Goal: Task Accomplishment & Management: Complete application form

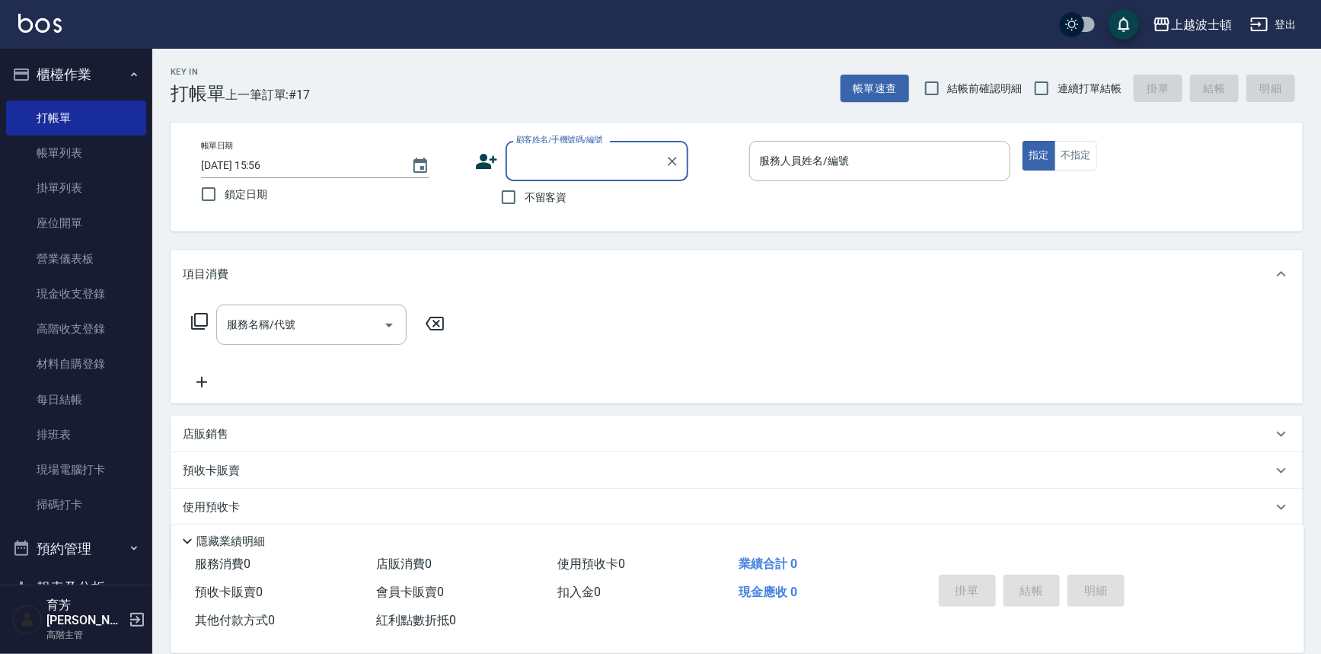
scroll to position [29, 0]
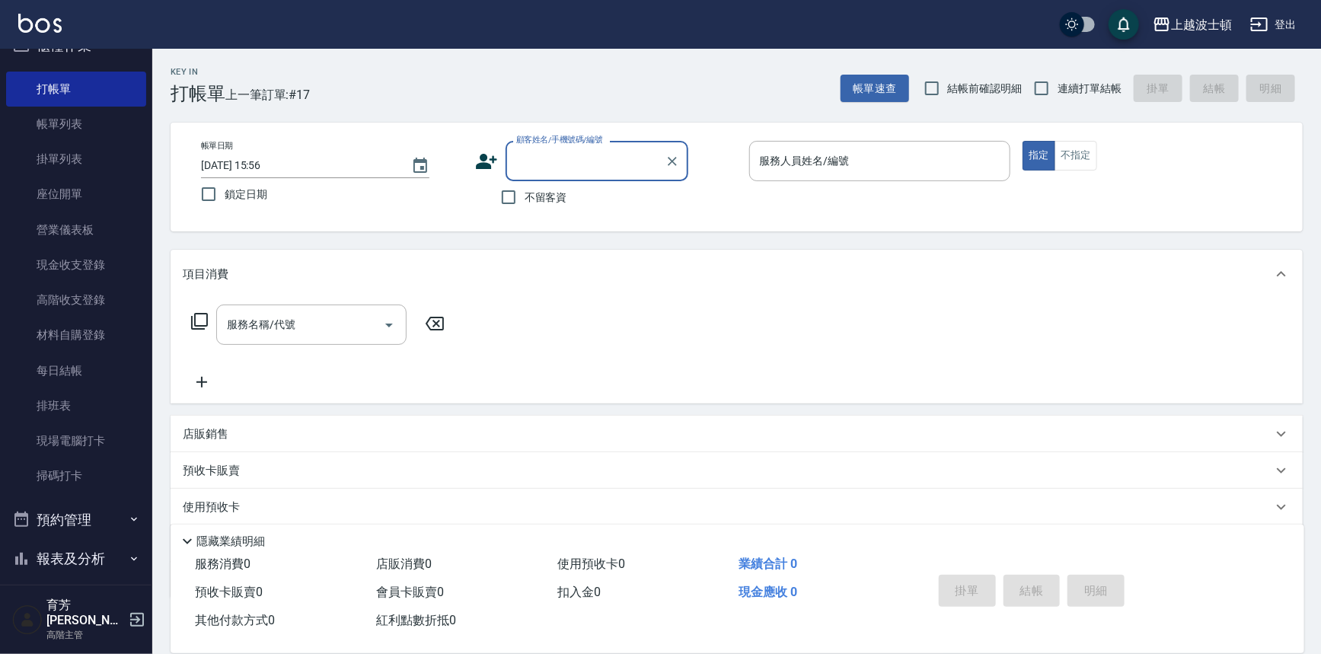
click at [518, 155] on input "顧客姓名/手機號碼/編號" at bounding box center [585, 161] width 146 height 27
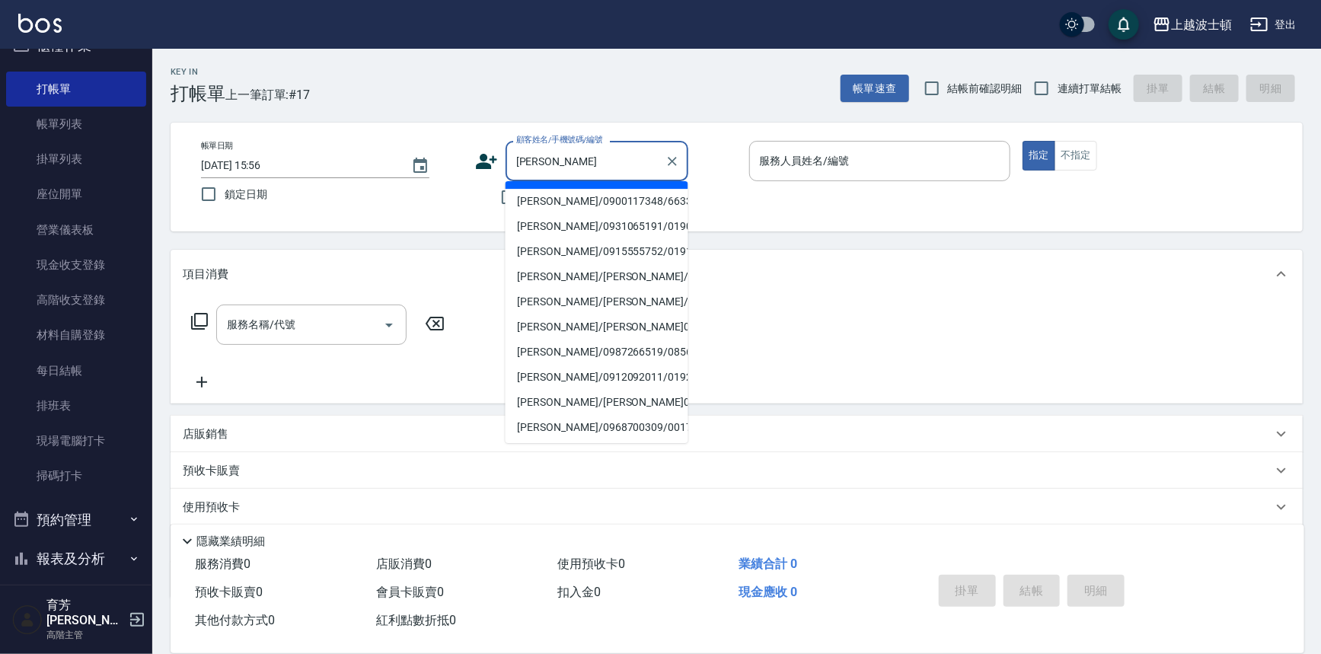
scroll to position [0, 0]
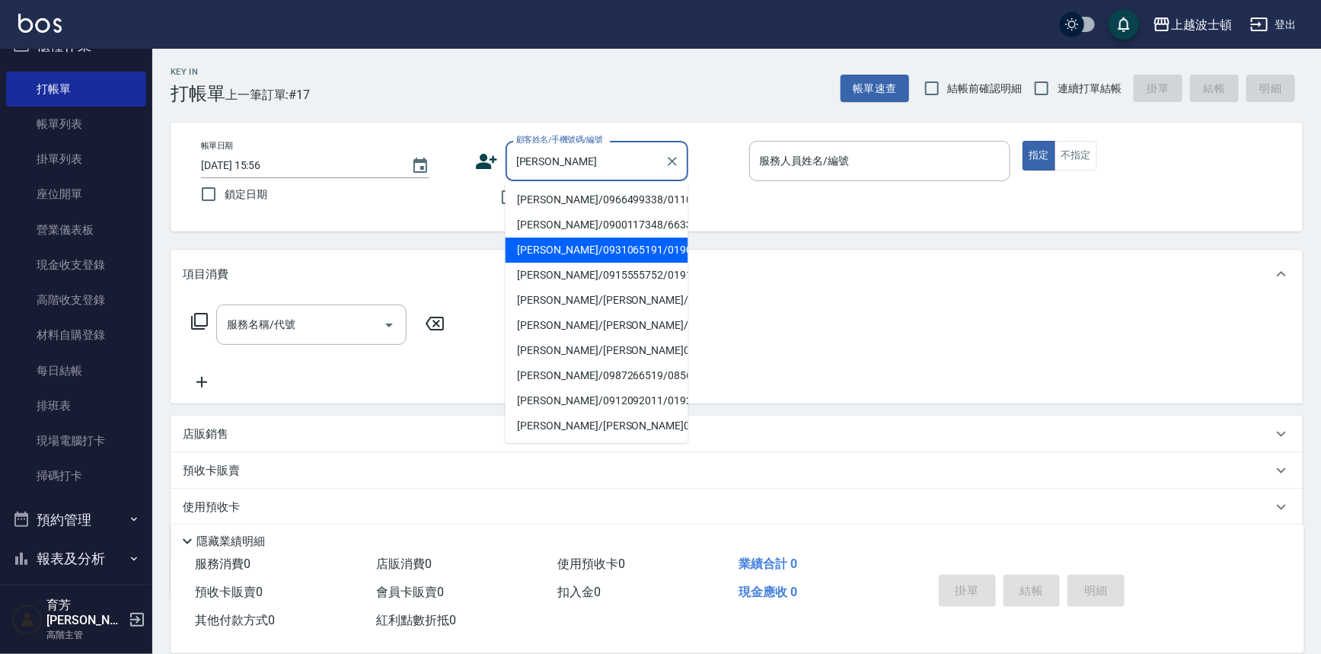
click at [545, 254] on li "[PERSON_NAME]/0931065191/019099" at bounding box center [596, 250] width 183 height 25
type input "[PERSON_NAME]/0931065191/019099"
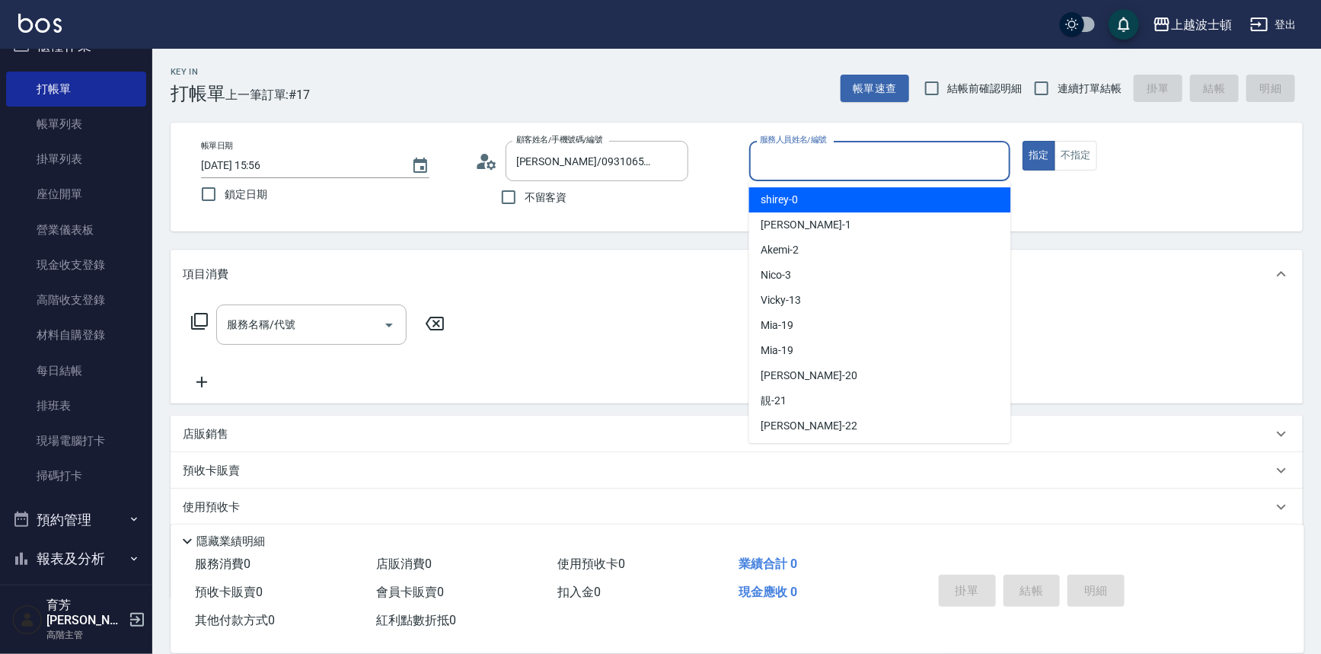
click at [786, 164] on input "服務人員姓名/編號" at bounding box center [880, 161] width 248 height 27
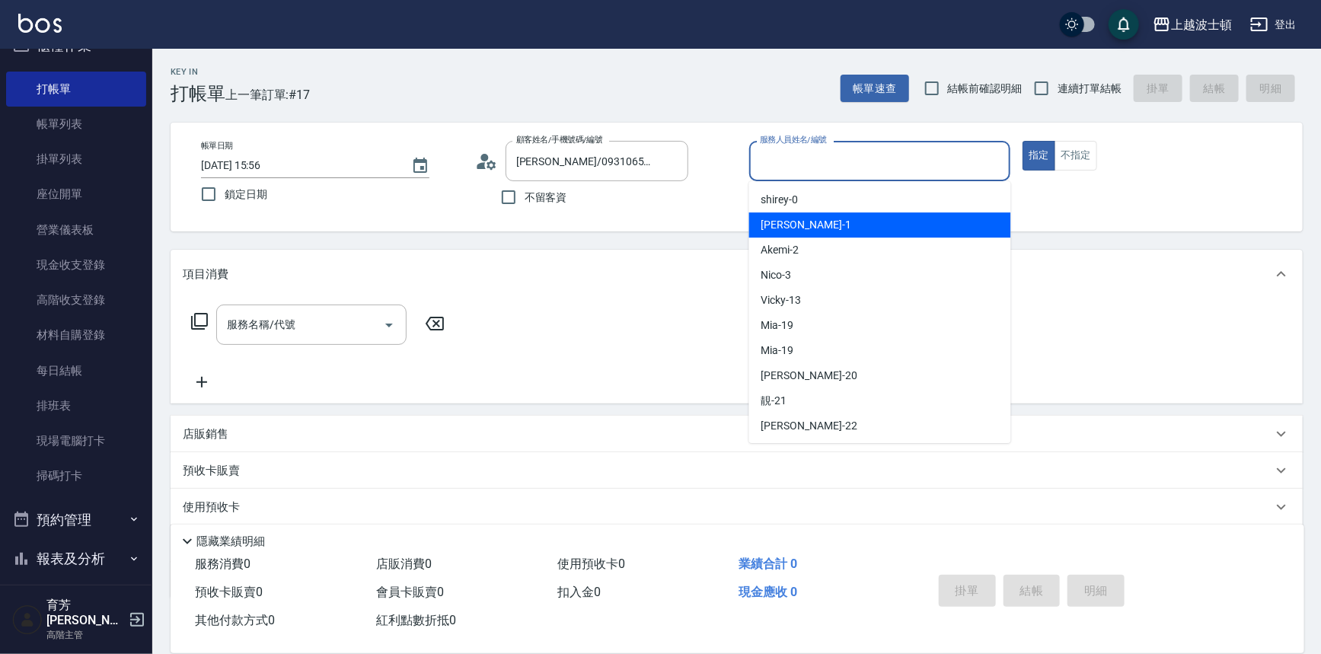
click at [805, 236] on div "[PERSON_NAME] -1" at bounding box center [880, 224] width 262 height 25
type input "[PERSON_NAME]-1"
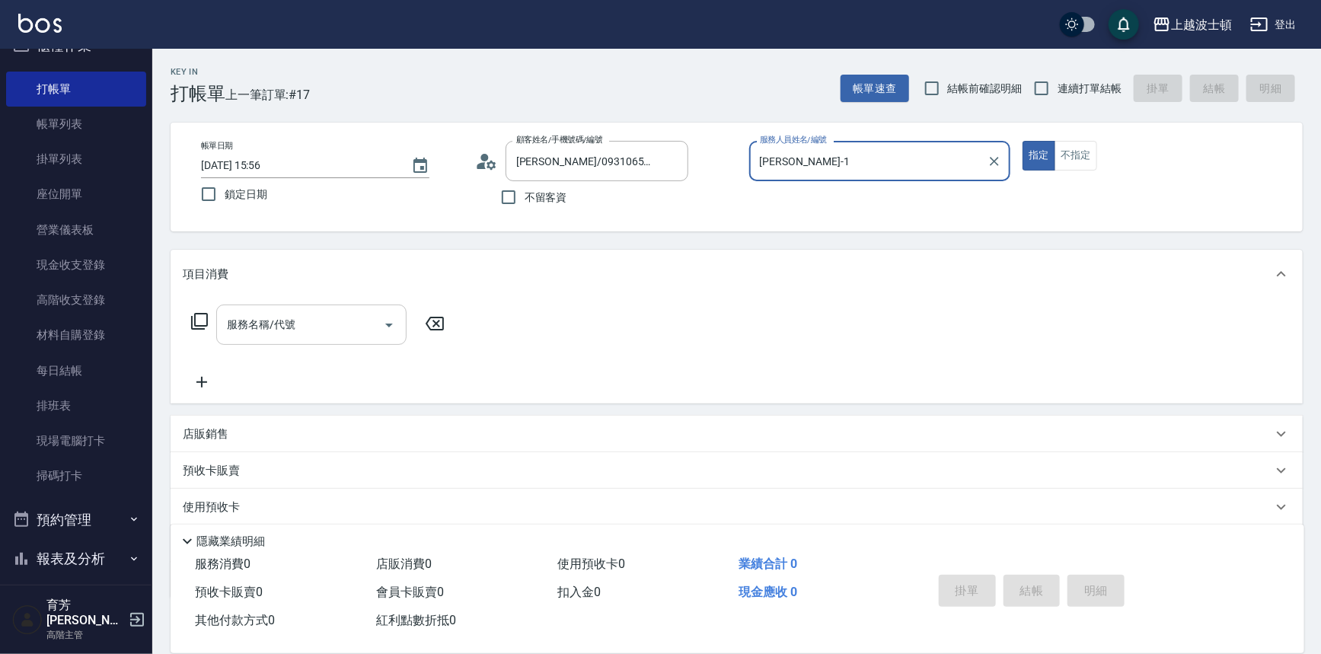
click at [320, 324] on input "服務名稱/代號" at bounding box center [300, 324] width 154 height 27
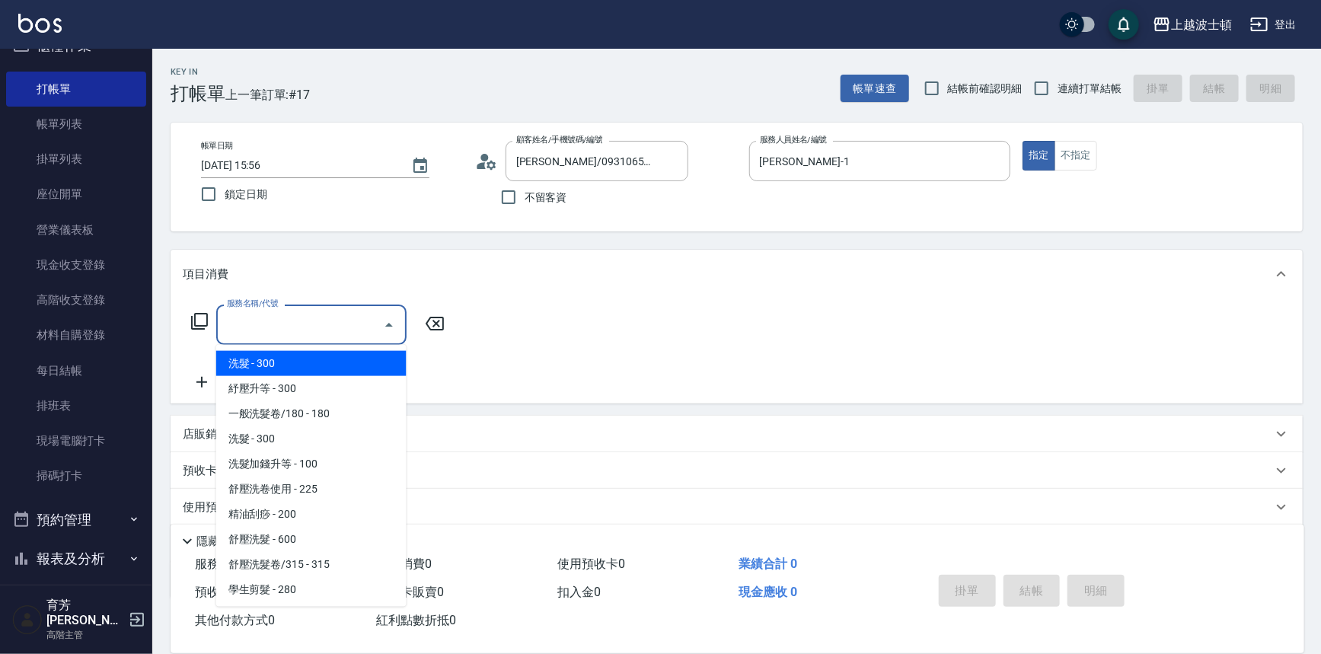
click at [312, 365] on span "洗髮 - 300" at bounding box center [311, 363] width 190 height 25
type input "洗髮(201)"
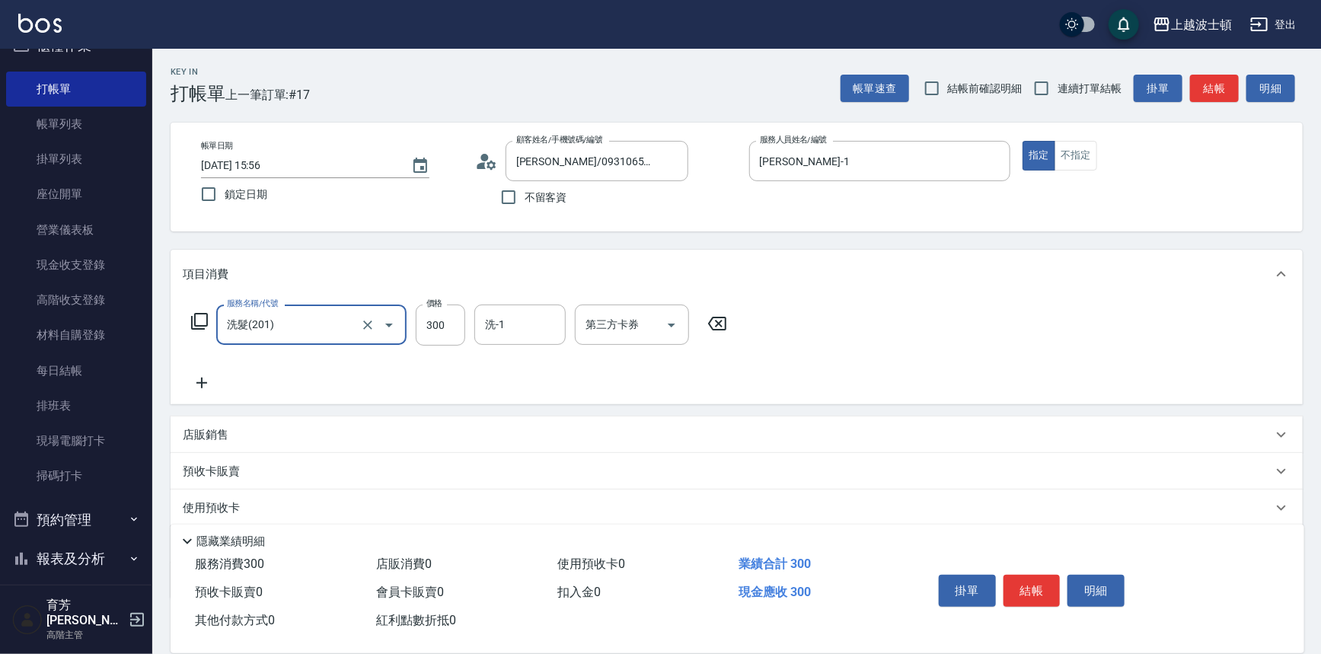
click at [199, 379] on icon at bounding box center [202, 383] width 38 height 18
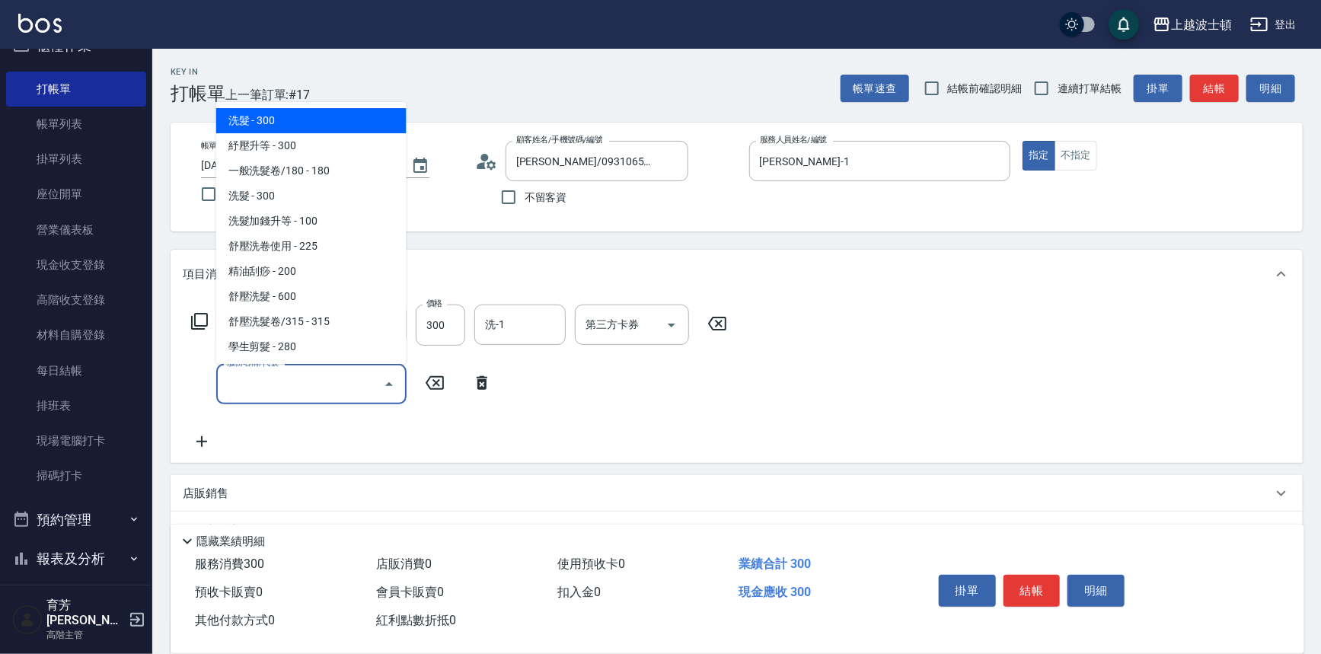
drag, startPoint x: 239, startPoint y: 376, endPoint x: 241, endPoint y: 367, distance: 9.4
click at [241, 371] on input "服務名稱/代號" at bounding box center [300, 384] width 154 height 27
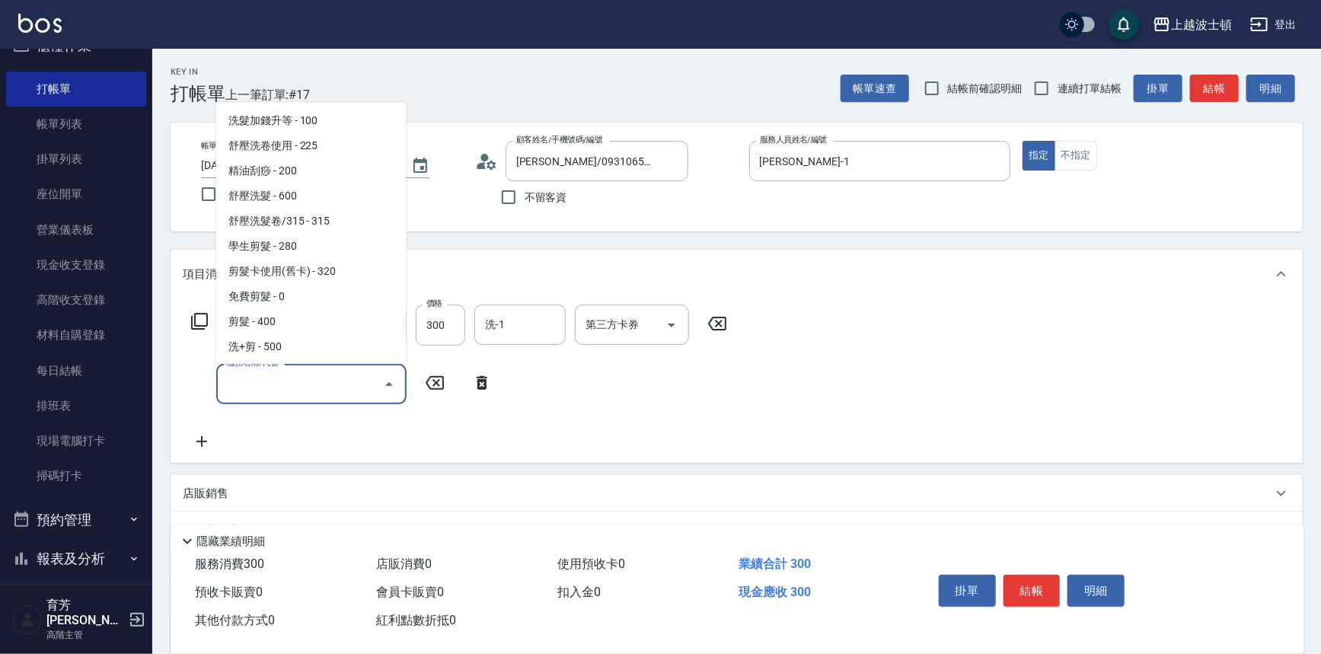
scroll to position [159, 0]
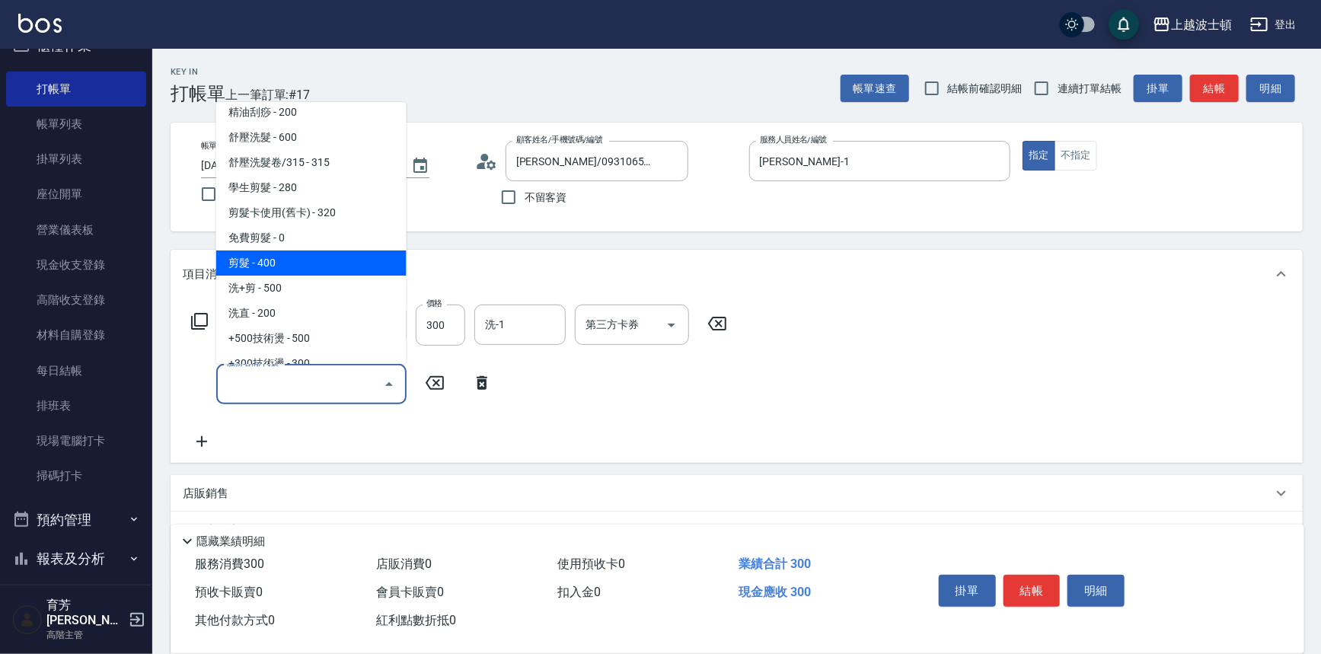
click at [325, 257] on span "剪髮 - 400" at bounding box center [311, 262] width 190 height 25
type input "剪髮(305)"
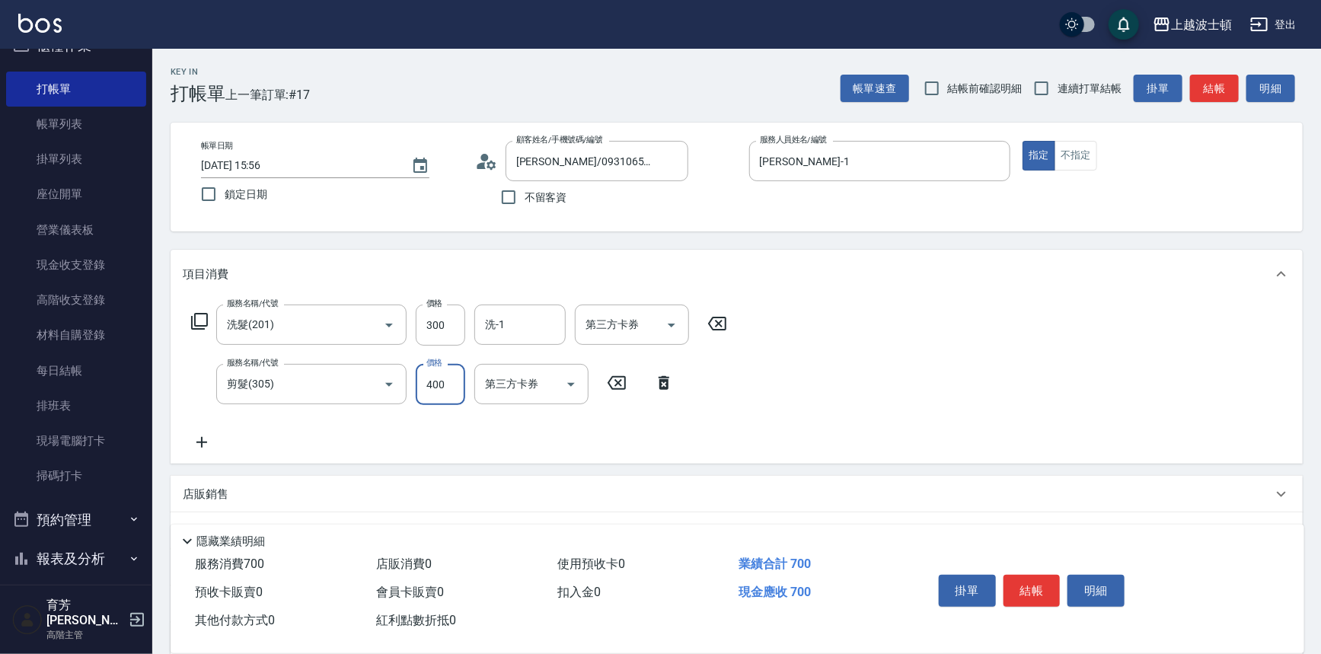
click at [448, 387] on input "400" at bounding box center [440, 384] width 49 height 41
type input "350"
click at [509, 330] on input "洗-1" at bounding box center [520, 324] width 78 height 27
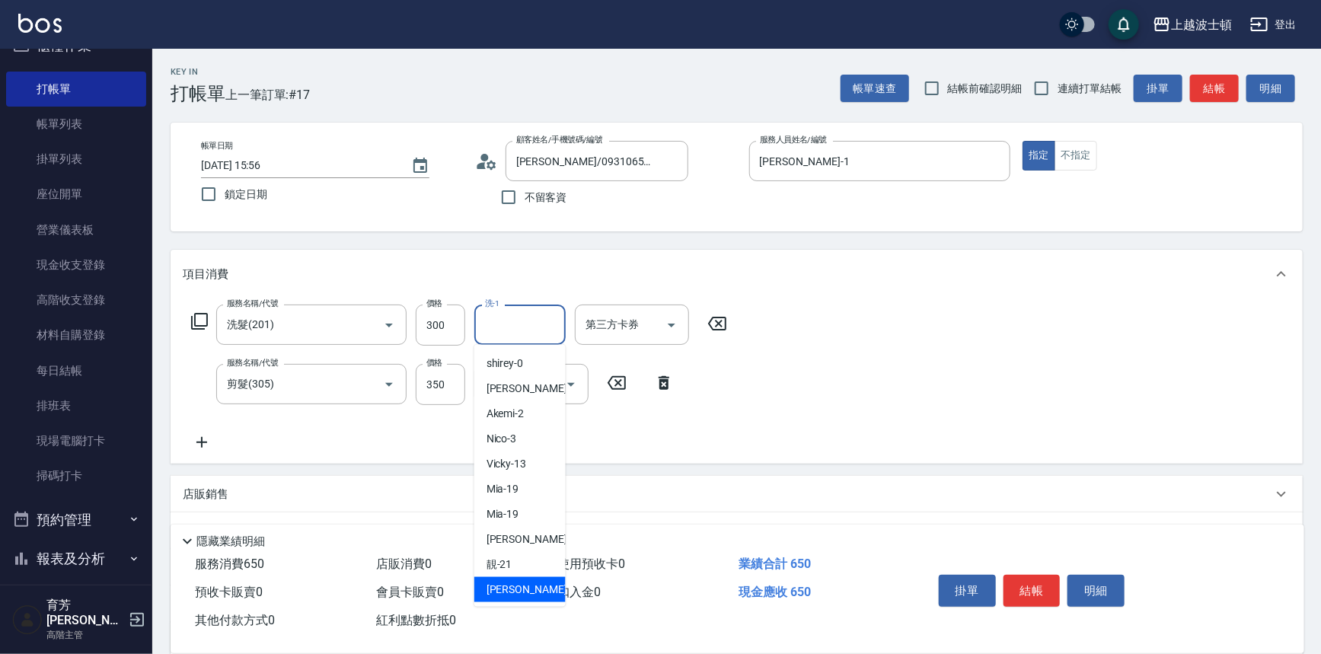
click at [532, 587] on div "雅如 -22" at bounding box center [519, 589] width 91 height 25
type input "雅如-22"
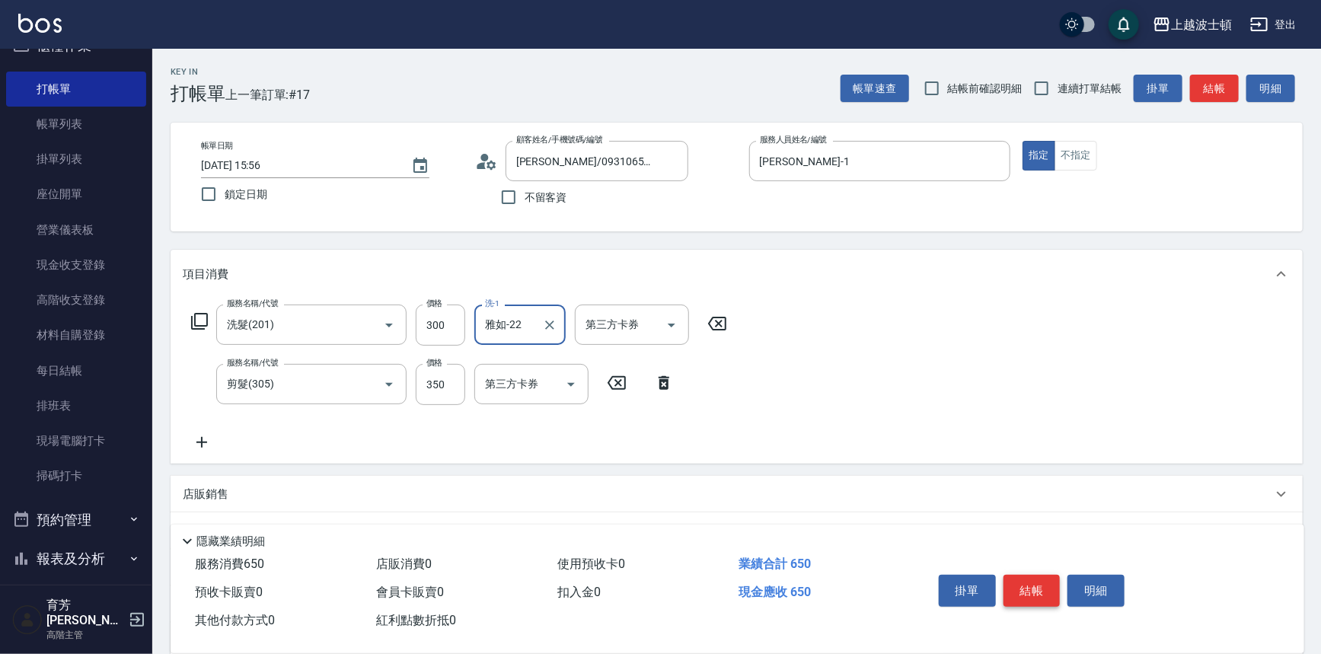
click at [1034, 586] on button "結帳" at bounding box center [1031, 591] width 57 height 32
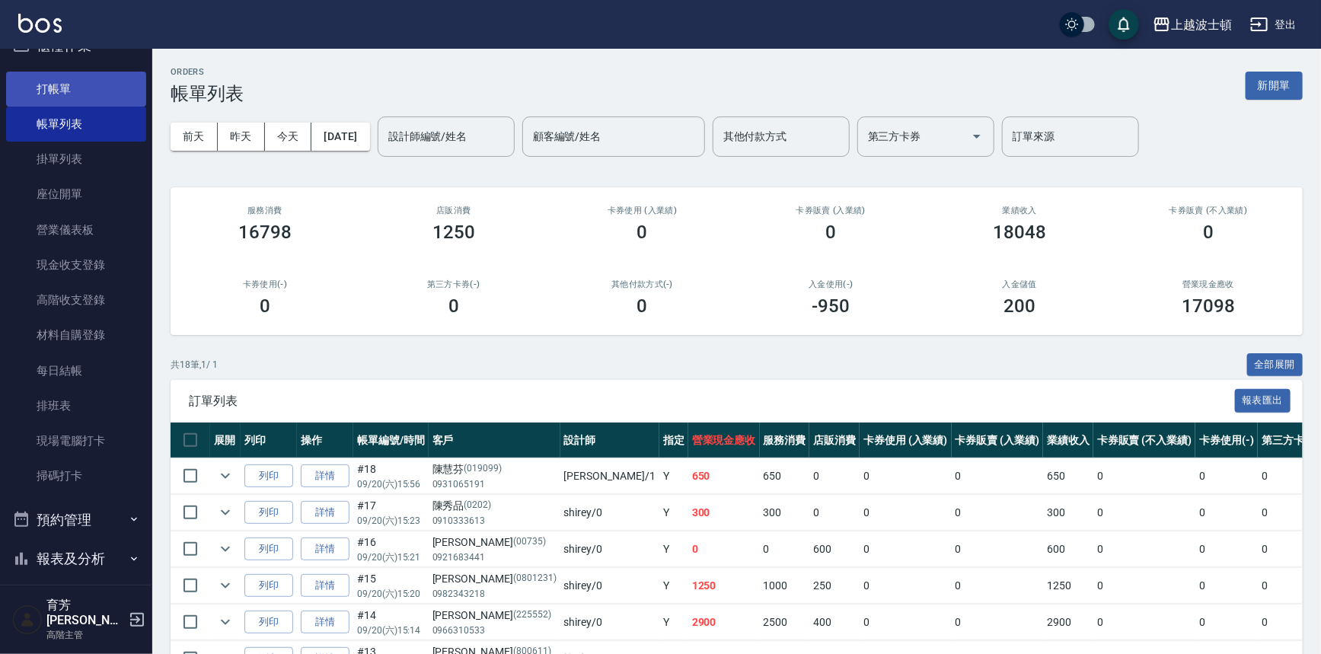
click at [56, 85] on link "打帳單" at bounding box center [76, 89] width 140 height 35
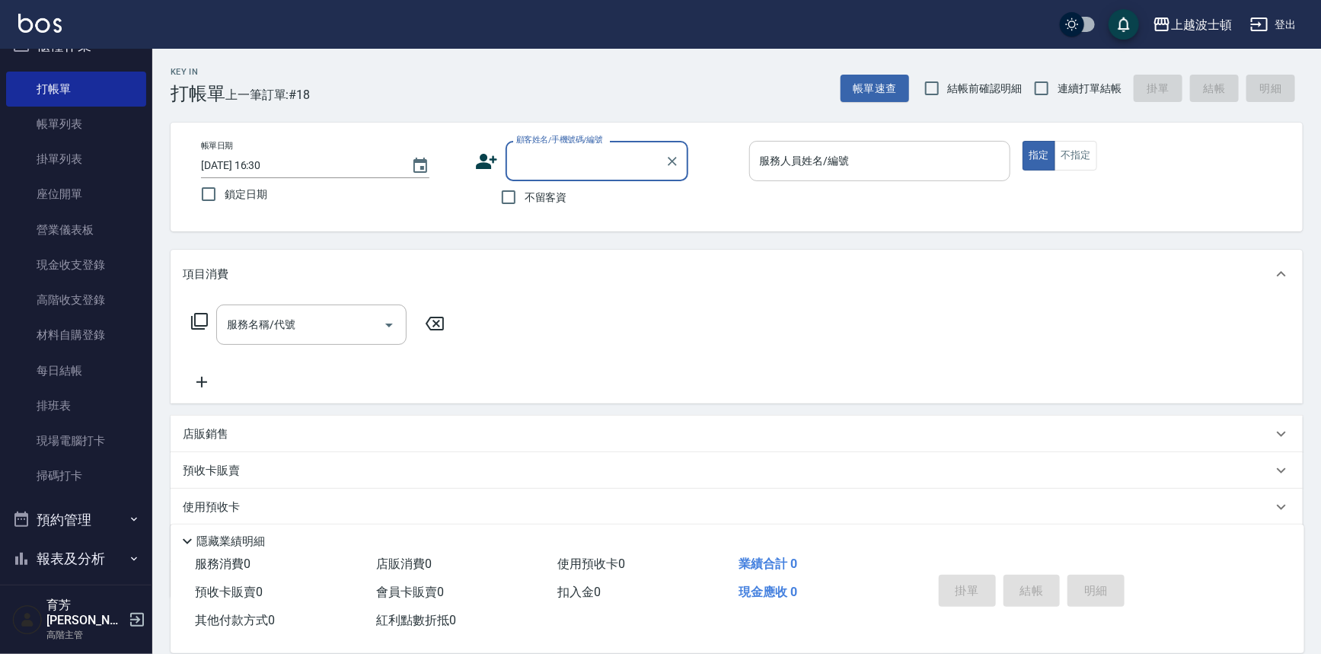
click at [767, 160] on input "服務人員姓名/編號" at bounding box center [880, 161] width 248 height 27
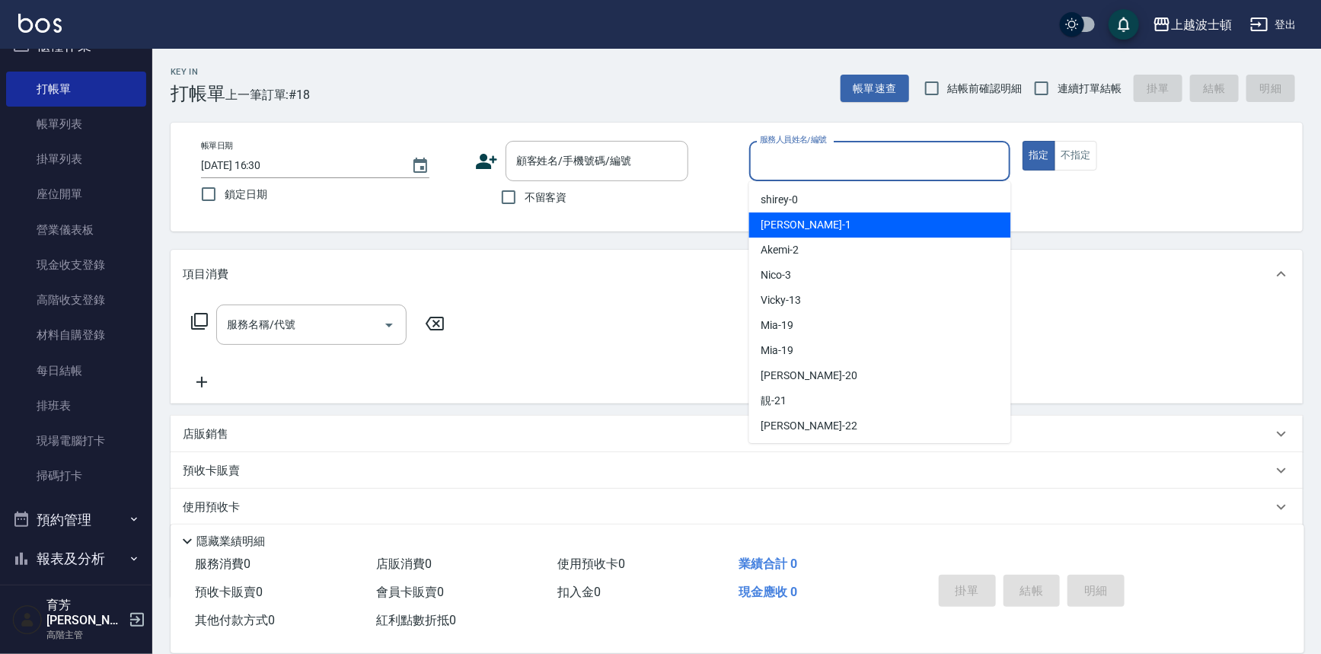
click at [769, 226] on span "[PERSON_NAME] -1" at bounding box center [806, 225] width 90 height 16
type input "[PERSON_NAME]-1"
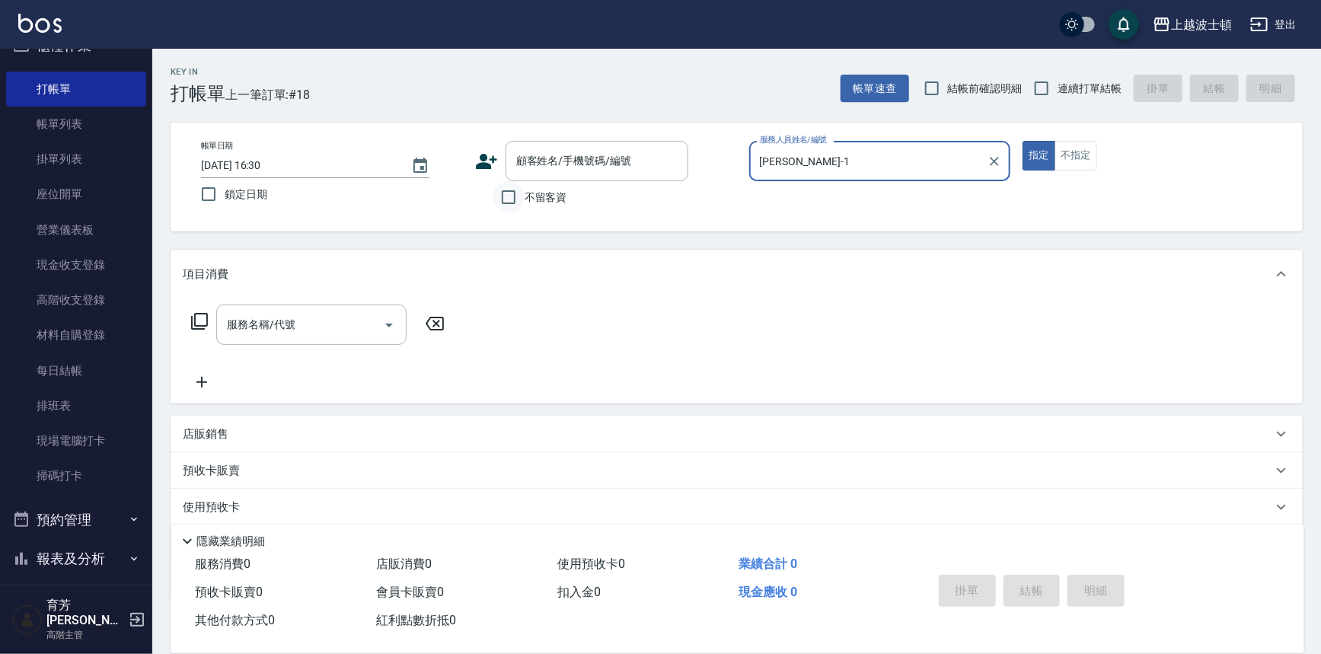
click at [521, 196] on input "不留客資" at bounding box center [509, 197] width 32 height 32
checkbox input "true"
drag, startPoint x: 311, startPoint y: 342, endPoint x: 297, endPoint y: 342, distance: 13.7
click at [310, 340] on div "服務名稱/代號" at bounding box center [311, 325] width 190 height 40
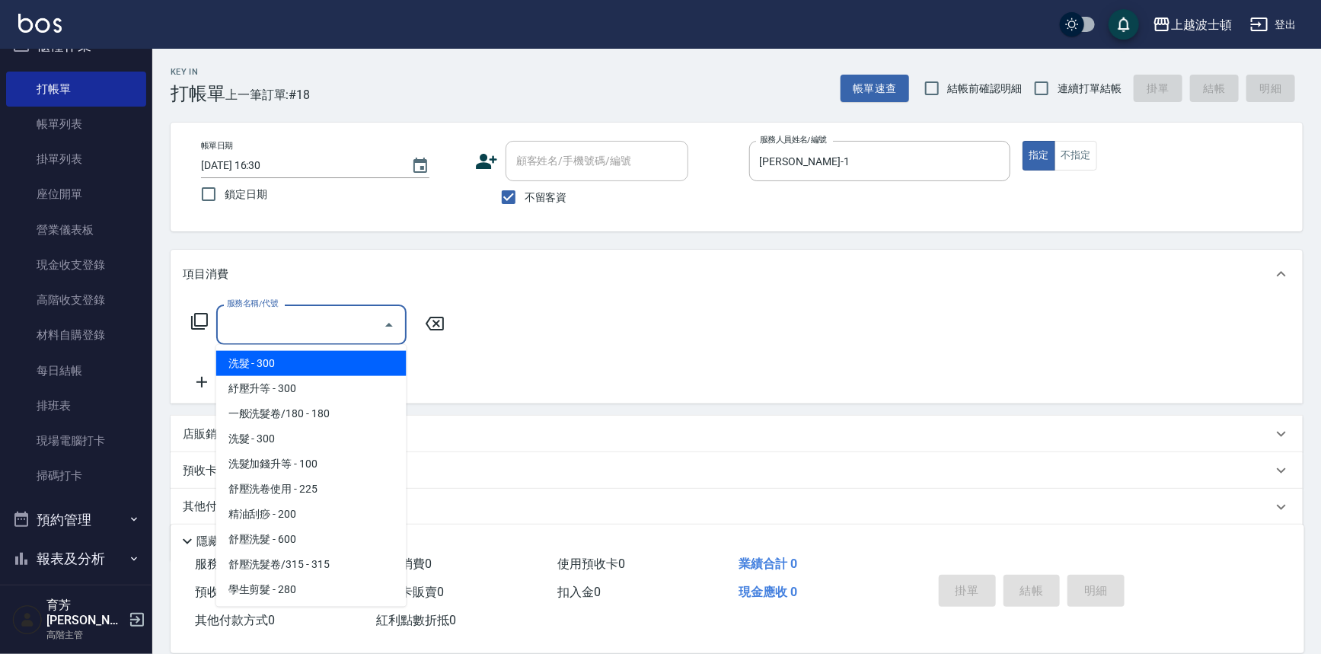
click at [281, 365] on span "洗髮 - 300" at bounding box center [311, 363] width 190 height 25
type input "洗髮(201)"
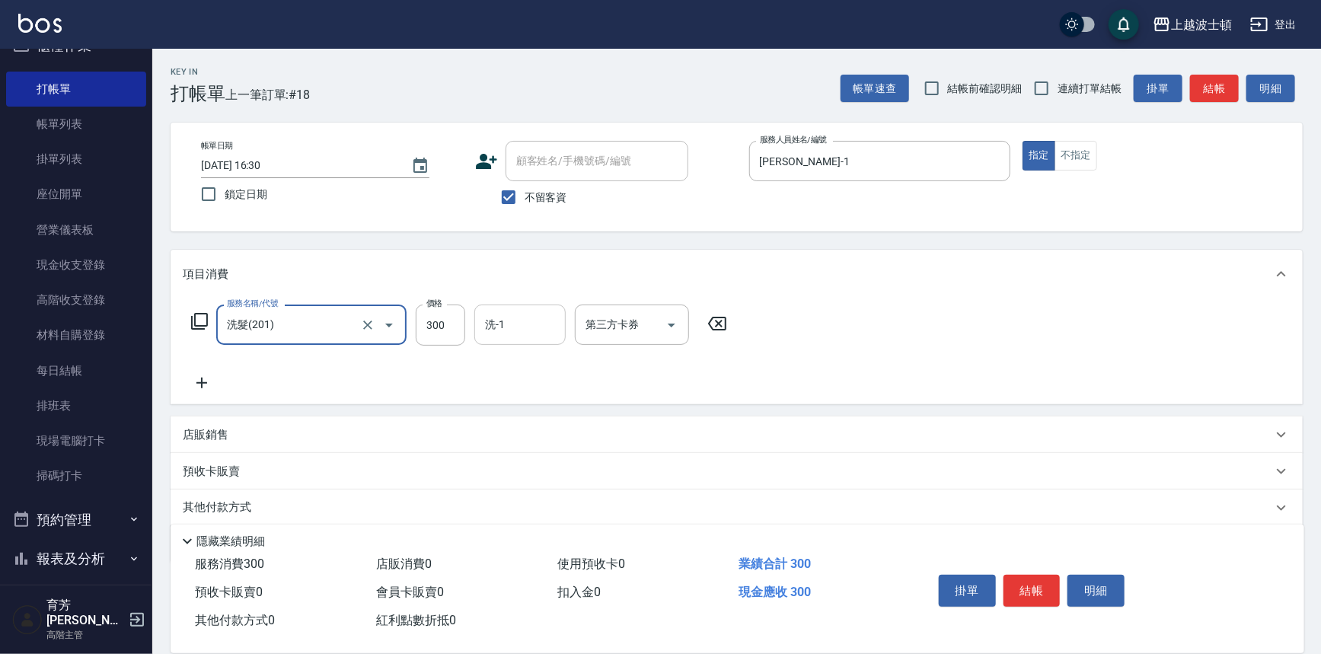
click at [525, 320] on input "洗-1" at bounding box center [520, 324] width 78 height 27
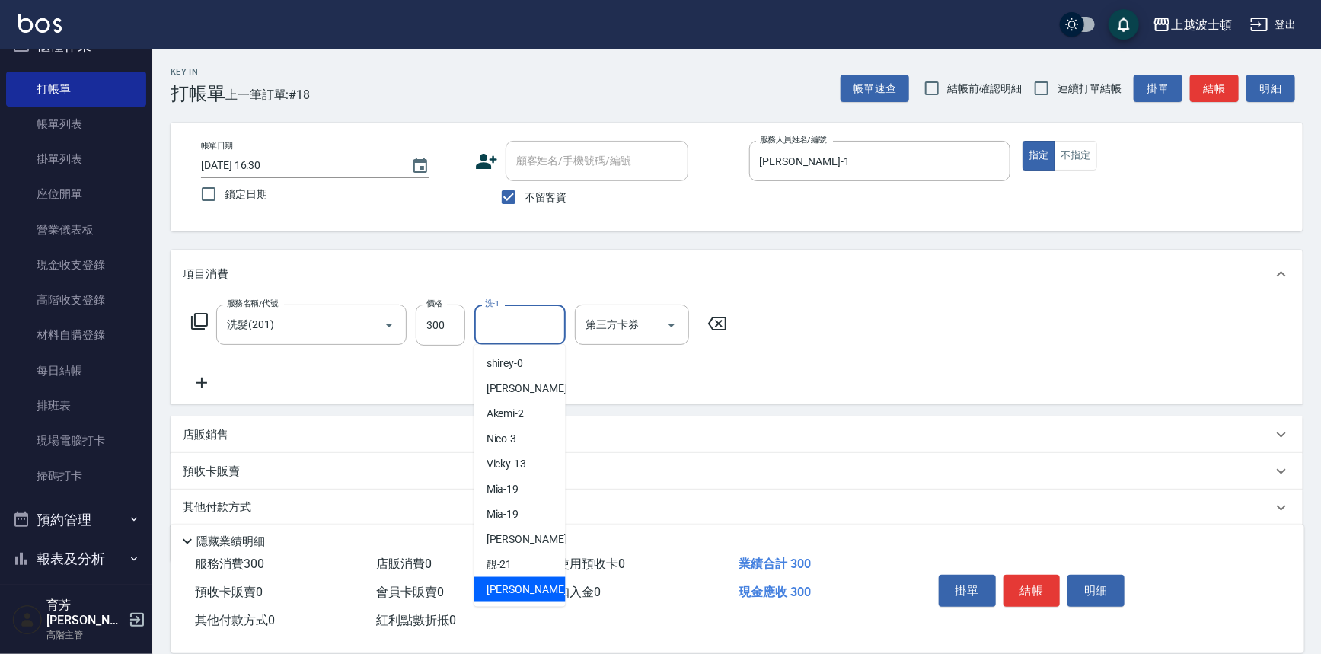
click at [516, 583] on span "雅如 -22" at bounding box center [534, 590] width 96 height 16
type input "雅如-22"
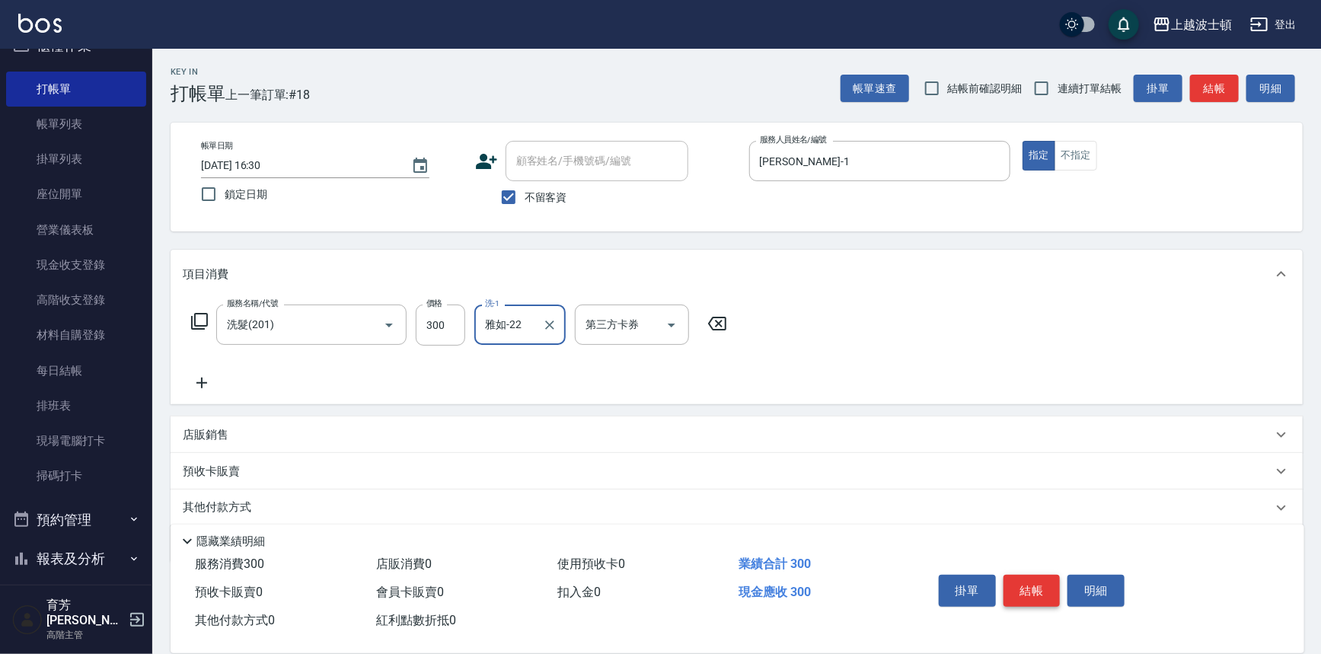
click at [1022, 581] on button "結帳" at bounding box center [1031, 591] width 57 height 32
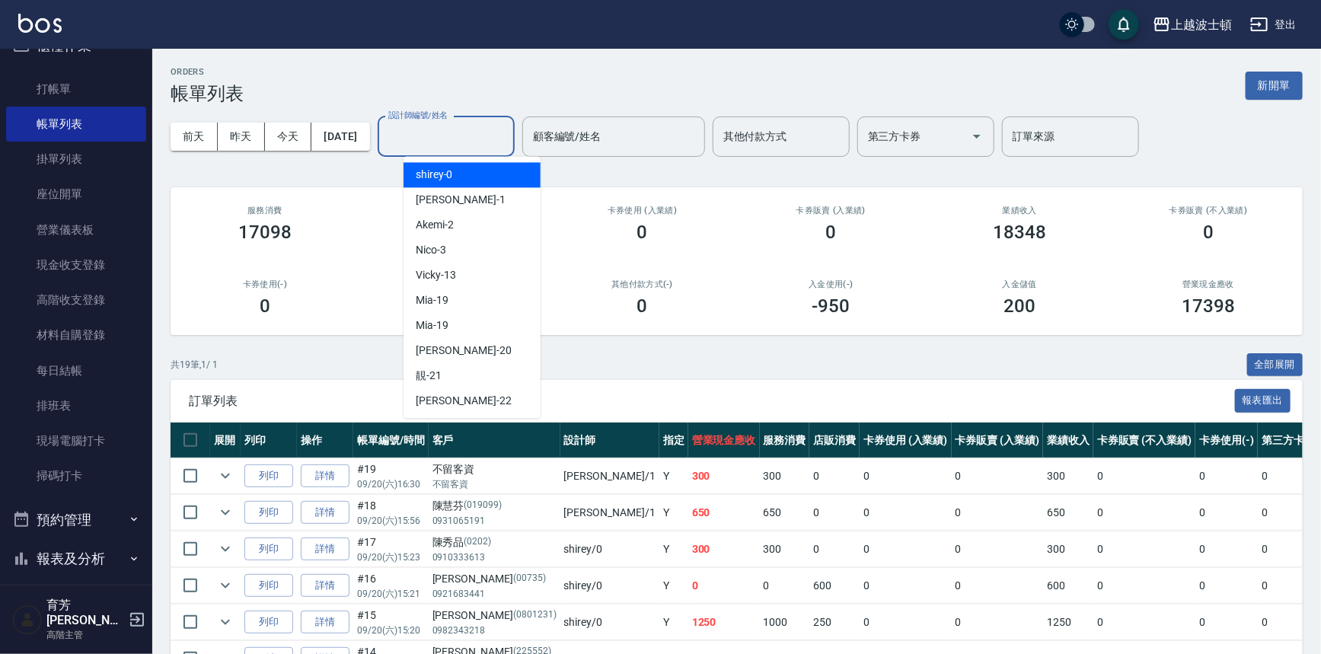
click at [449, 127] on input "設計師編號/姓名" at bounding box center [445, 136] width 123 height 27
click at [454, 204] on div "[PERSON_NAME] -1" at bounding box center [471, 199] width 137 height 25
type input "[PERSON_NAME]-1"
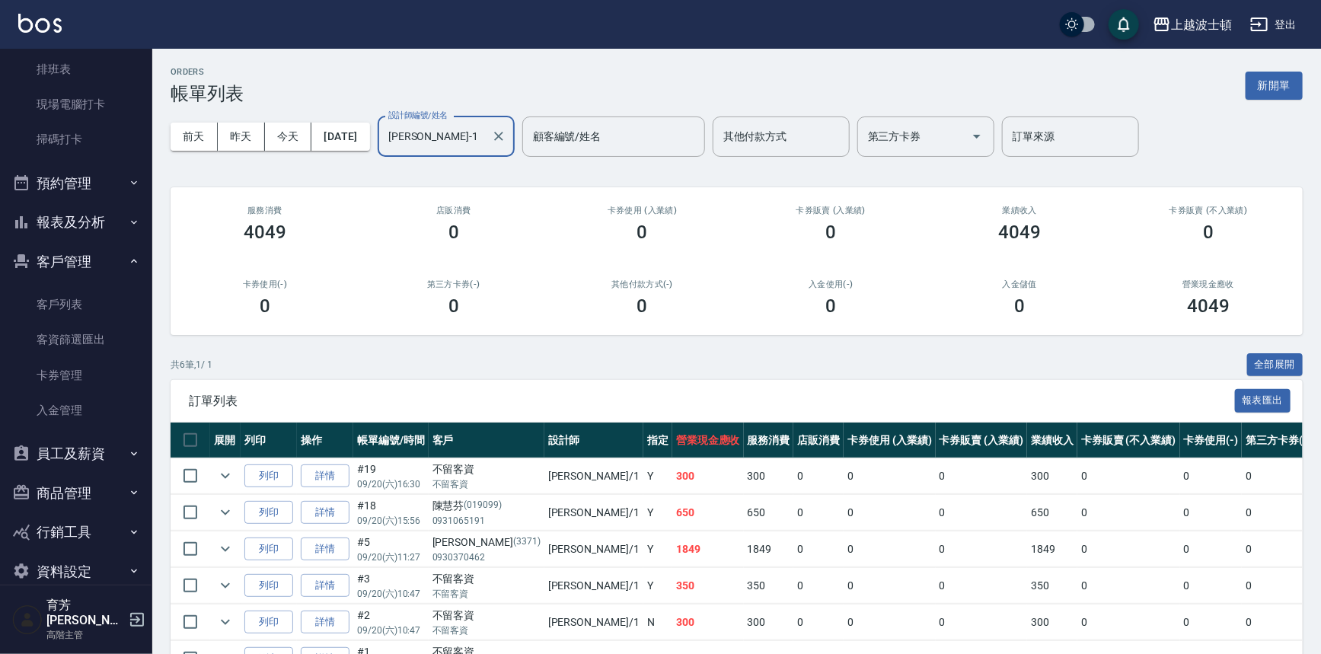
scroll to position [375, 0]
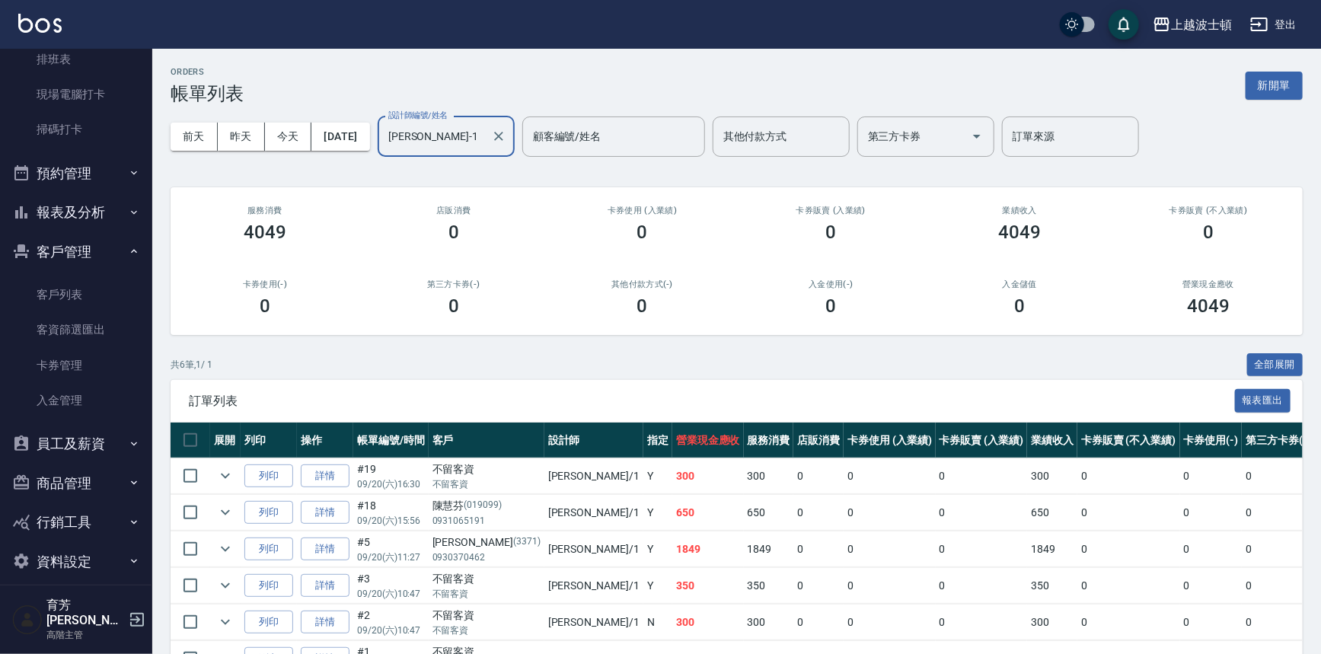
click at [70, 202] on button "報表及分析" at bounding box center [76, 213] width 140 height 40
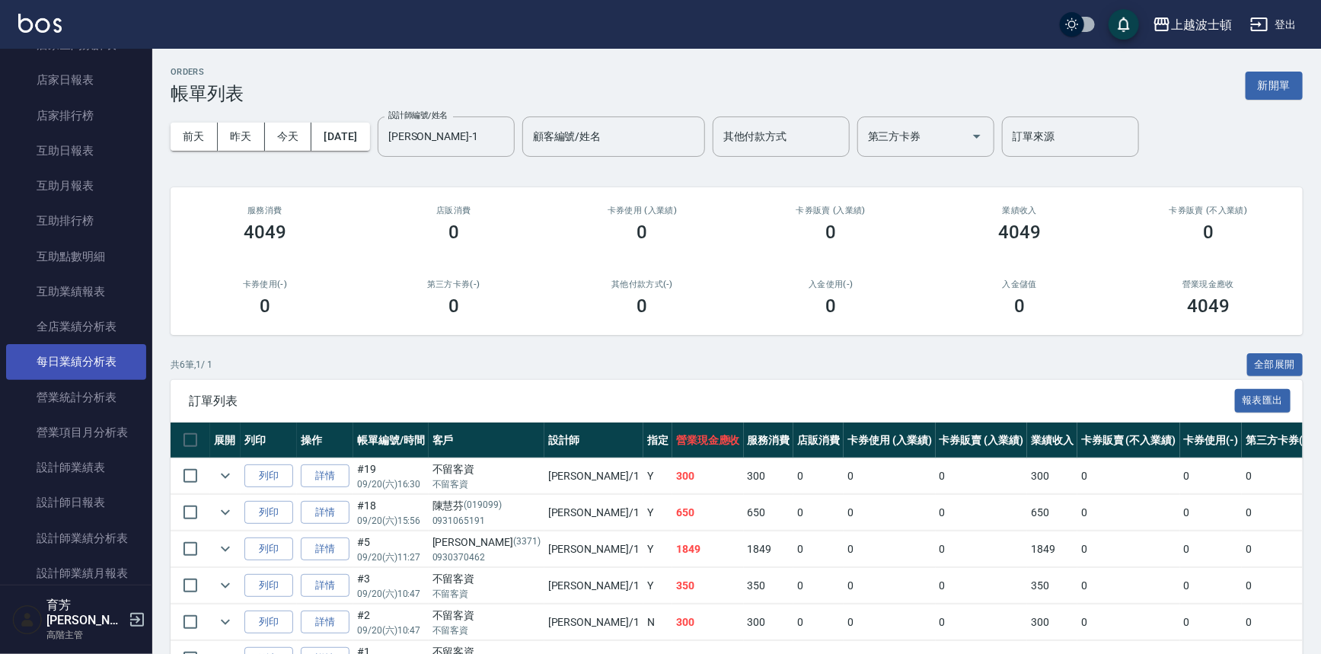
scroll to position [703, 0]
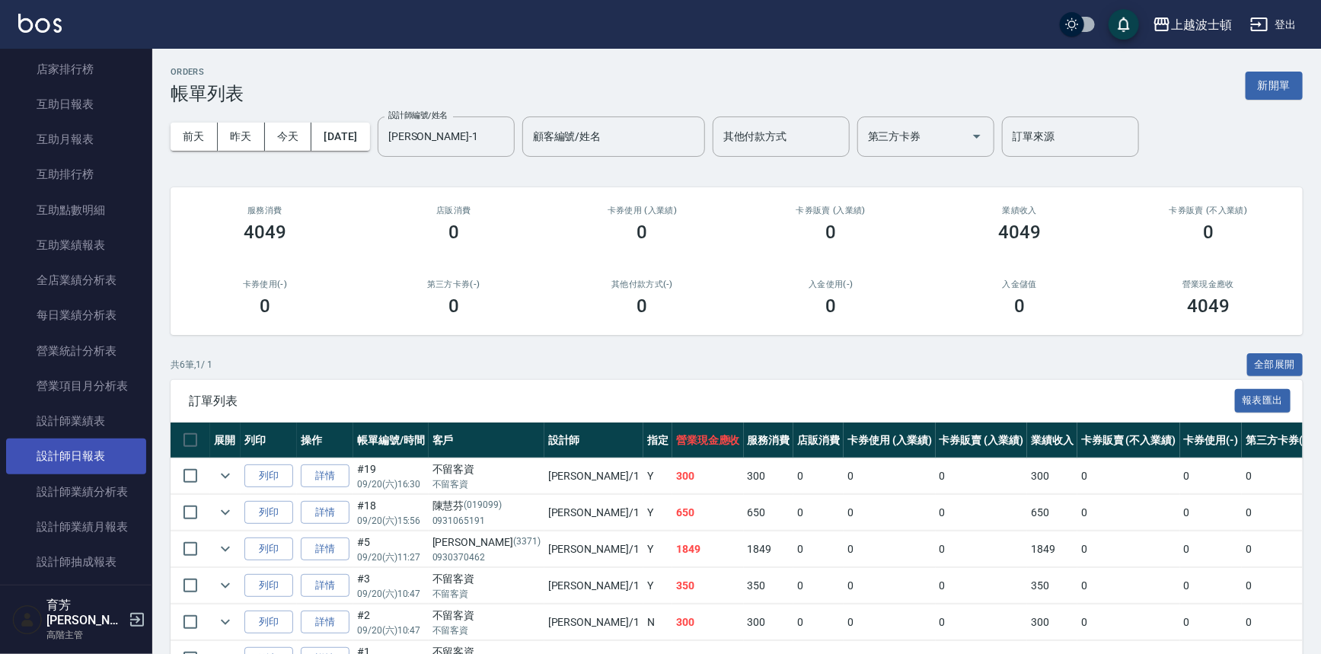
click at [63, 456] on link "設計師日報表" at bounding box center [76, 455] width 140 height 35
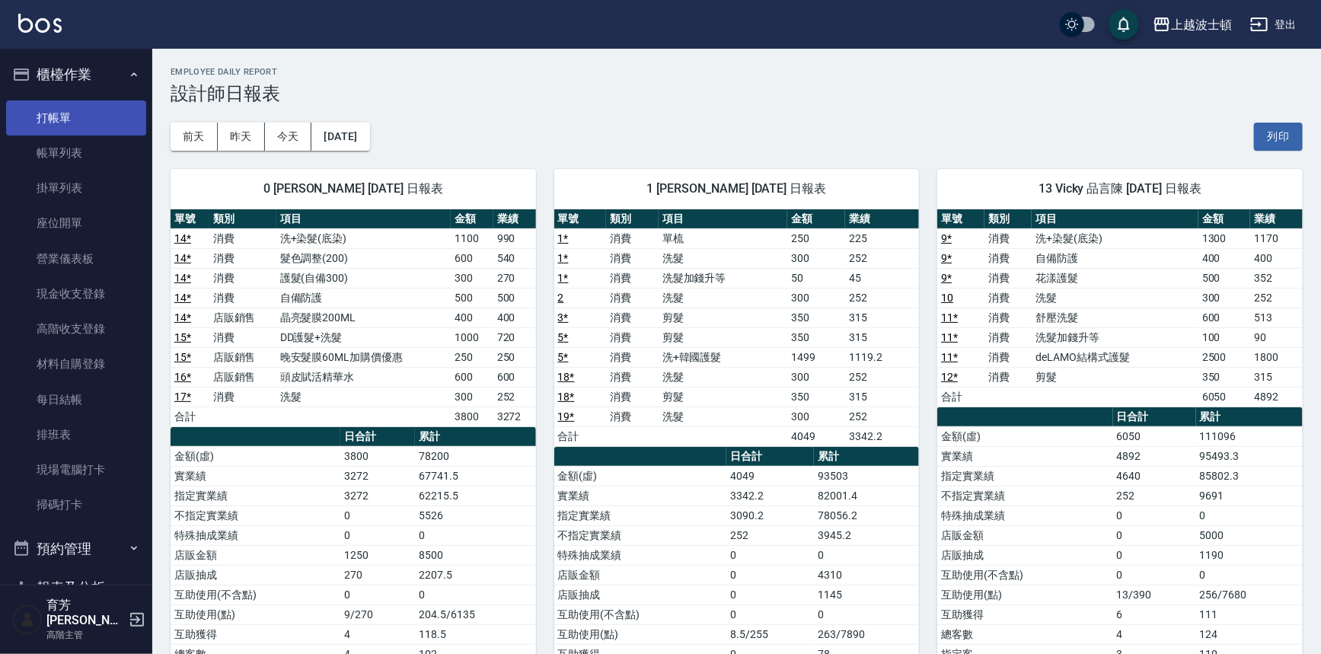
click at [40, 126] on link "打帳單" at bounding box center [76, 117] width 140 height 35
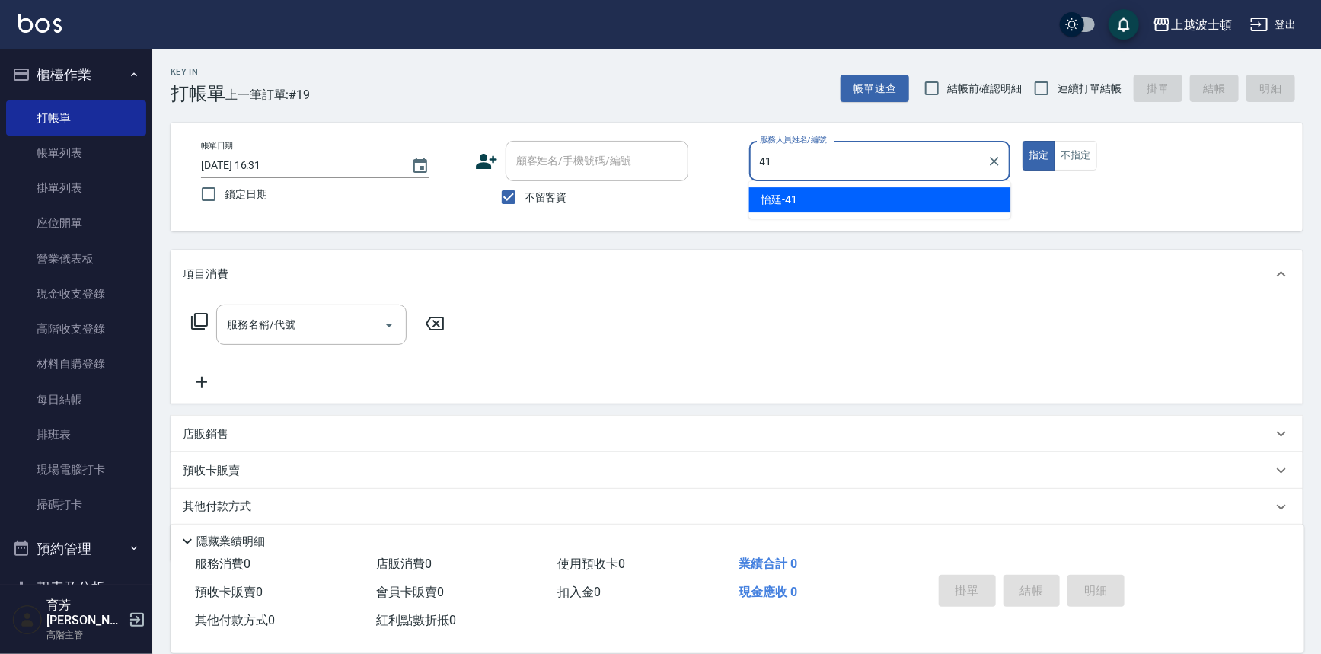
type input "怡廷-41"
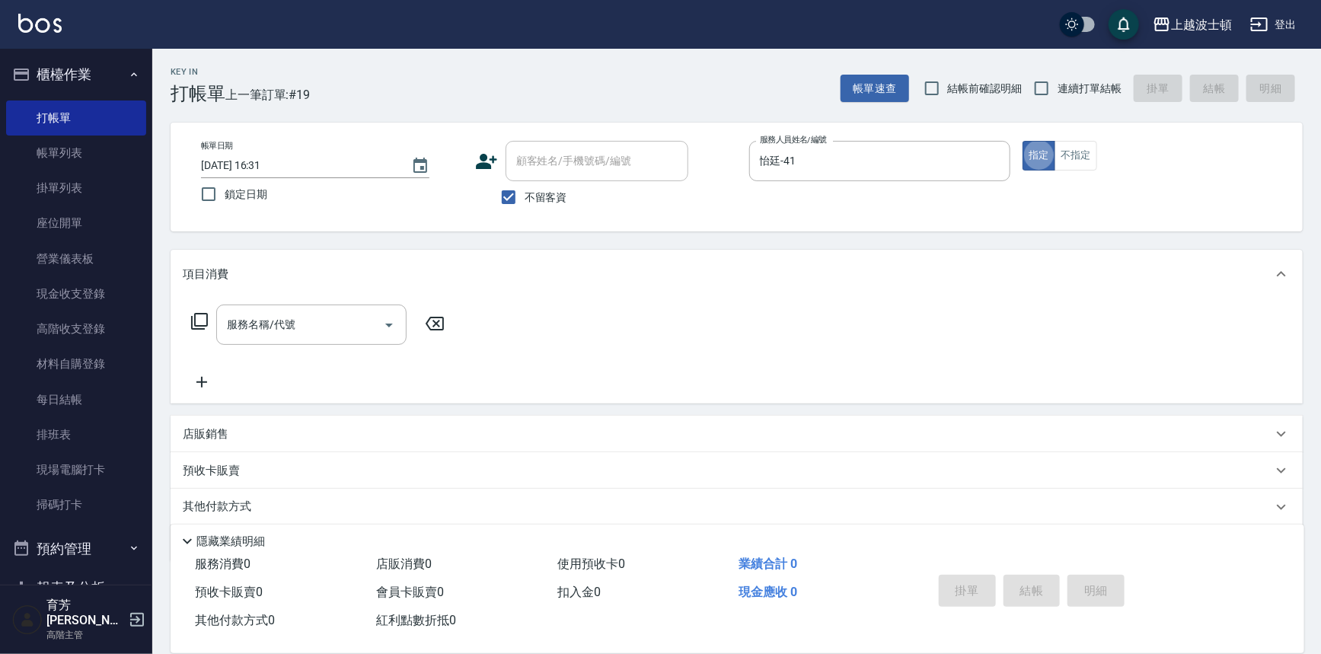
type button "true"
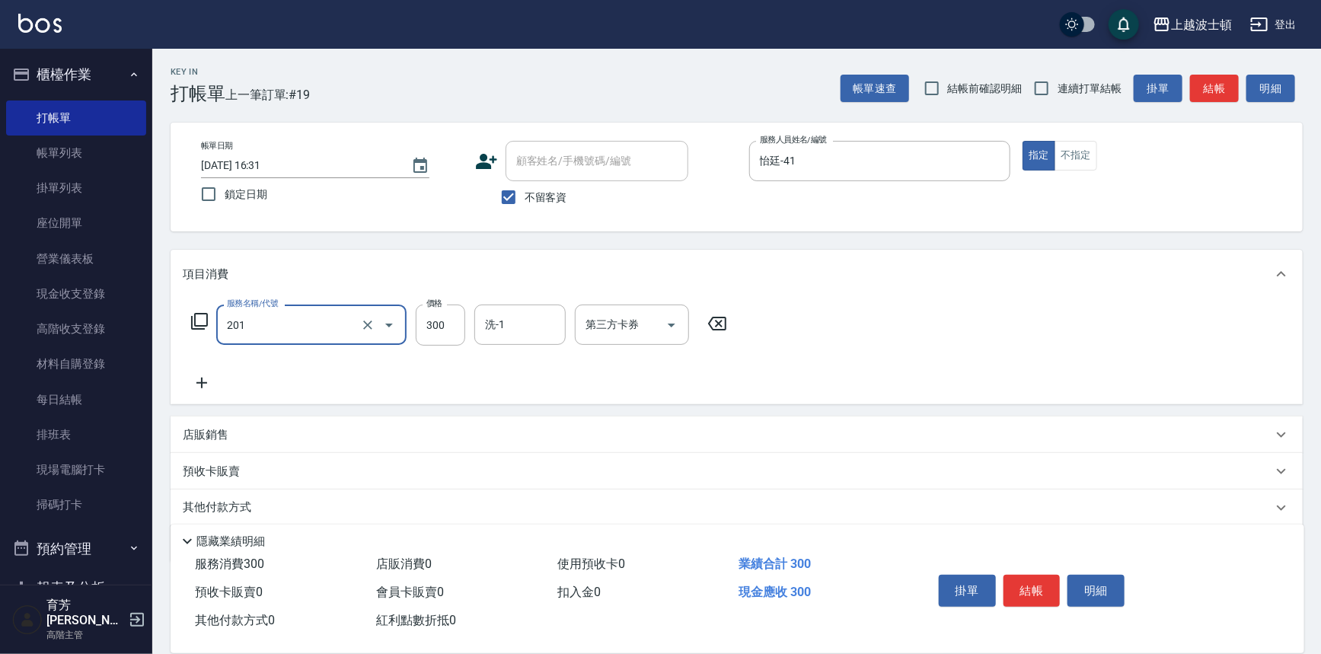
type input "洗髮(201)"
type input "怡廷-41"
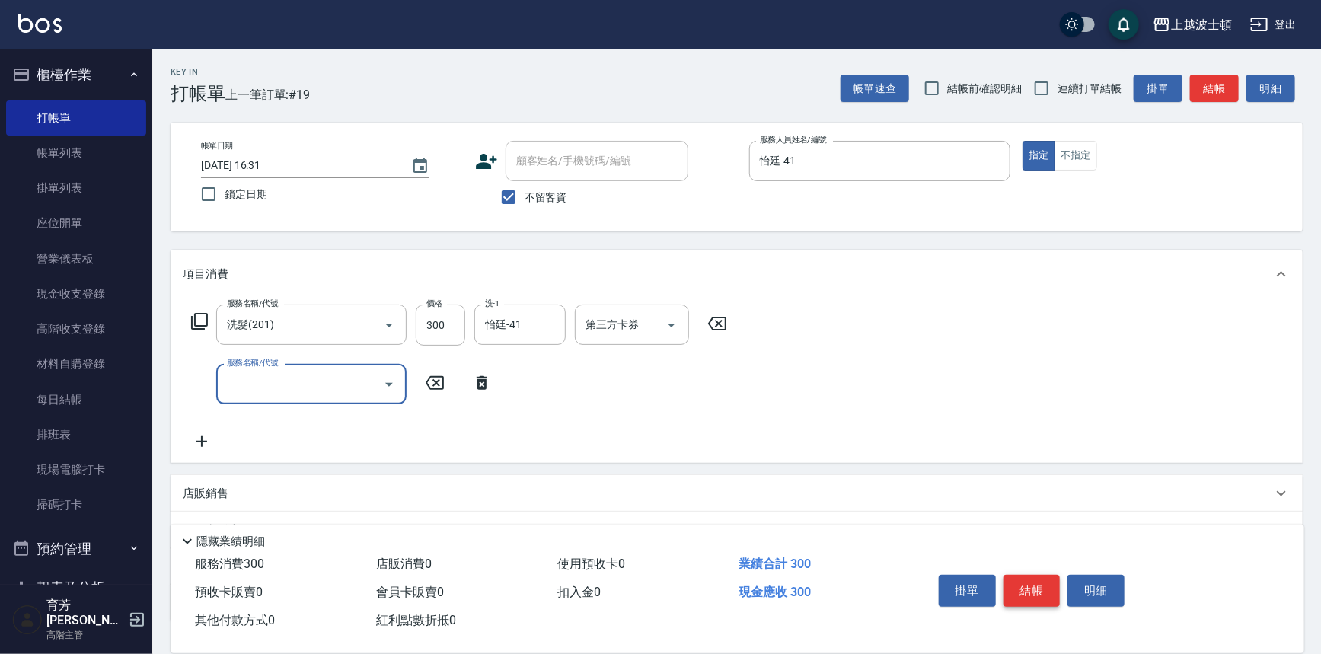
drag, startPoint x: 1051, startPoint y: 598, endPoint x: 1046, endPoint y: 587, distance: 11.6
click at [1050, 597] on button "結帳" at bounding box center [1031, 591] width 57 height 32
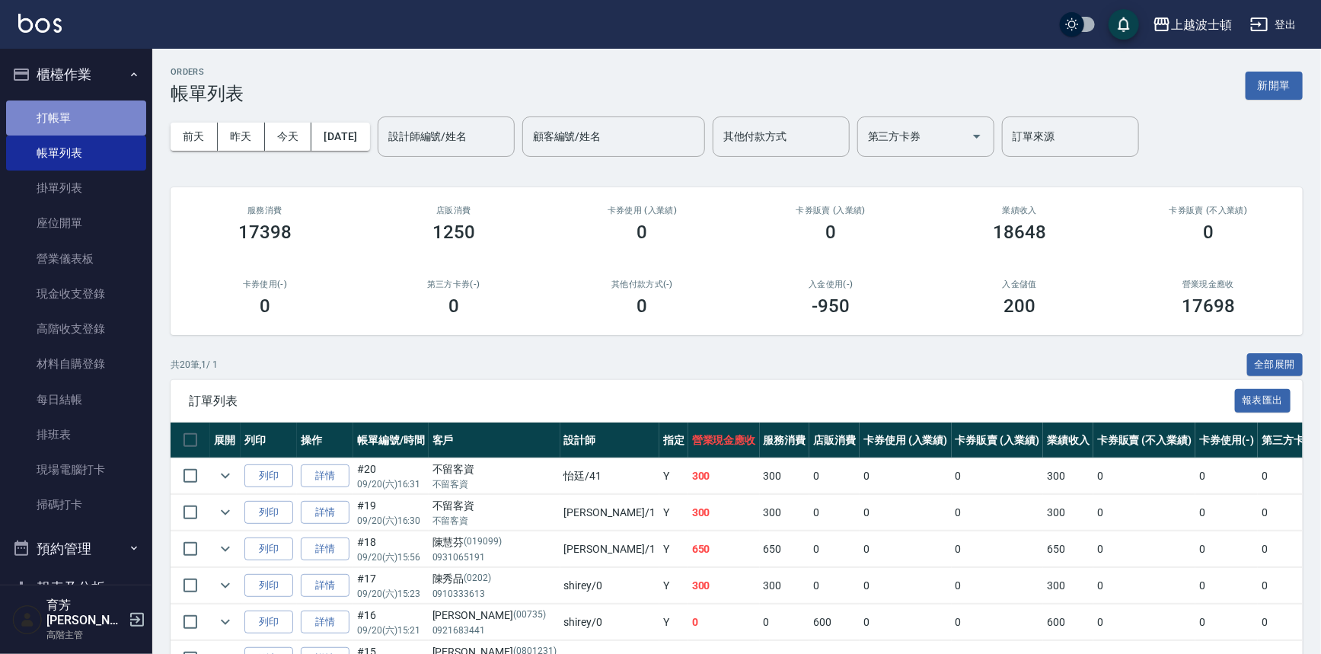
click at [86, 120] on link "打帳單" at bounding box center [76, 117] width 140 height 35
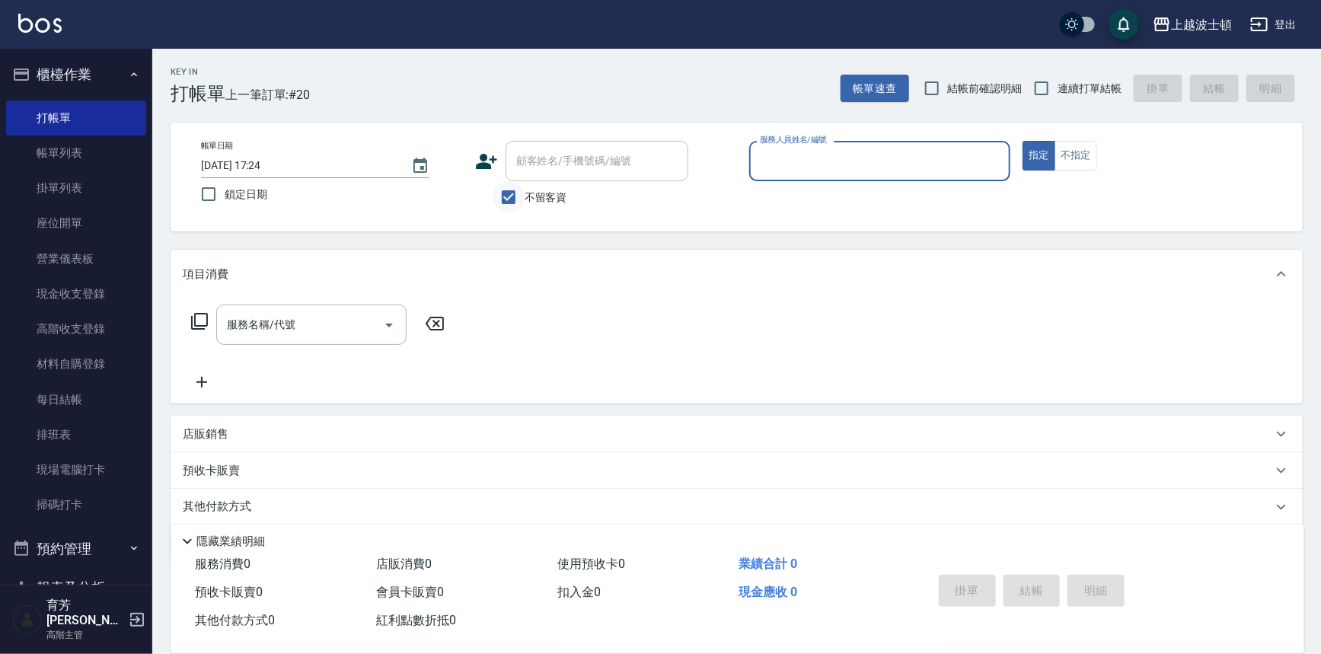
click at [509, 195] on input "不留客資" at bounding box center [509, 197] width 32 height 32
checkbox input "false"
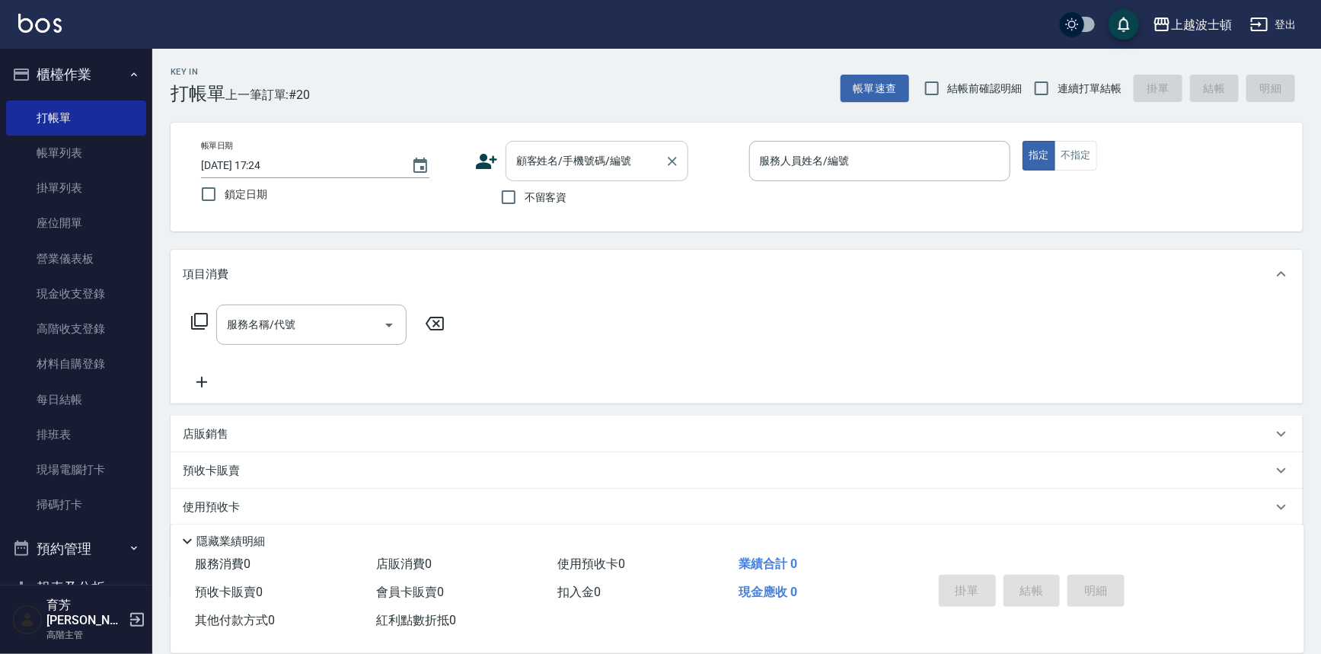
click at [526, 167] on input "顧客姓名/手機號碼/編號" at bounding box center [585, 161] width 146 height 27
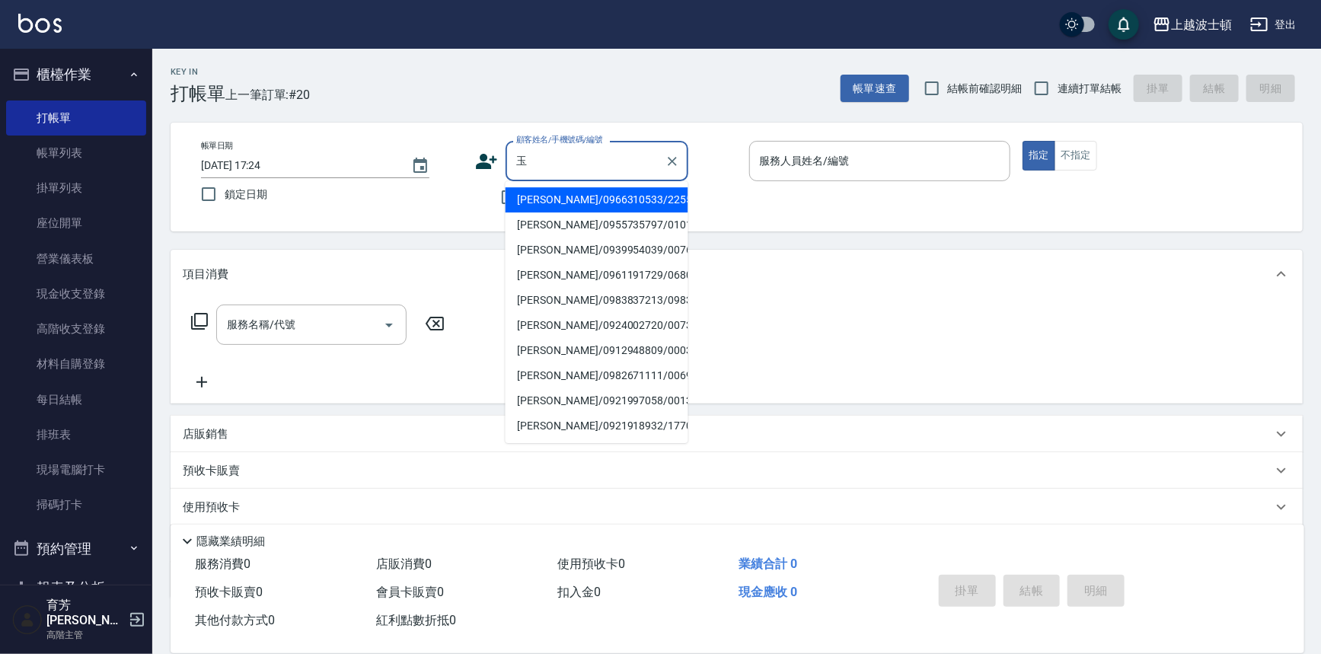
click at [601, 174] on div "玉 顧客姓名/手機號碼/編號" at bounding box center [596, 161] width 183 height 40
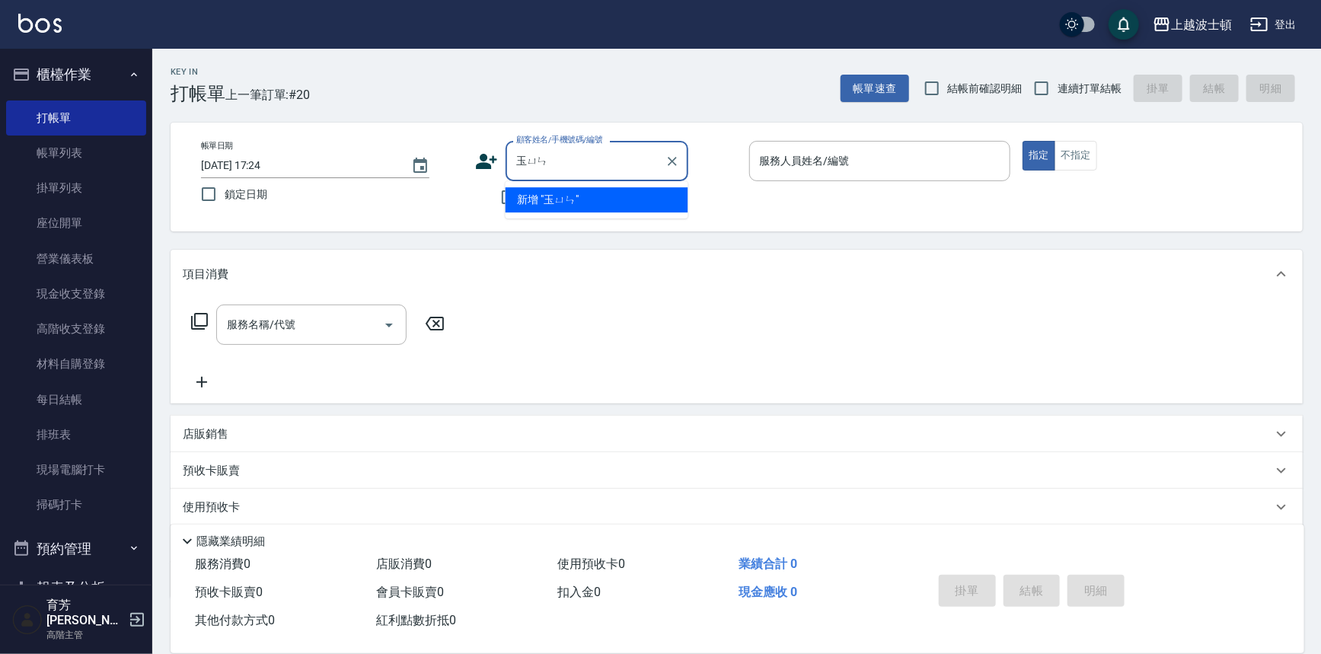
type input "[PERSON_NAME]"
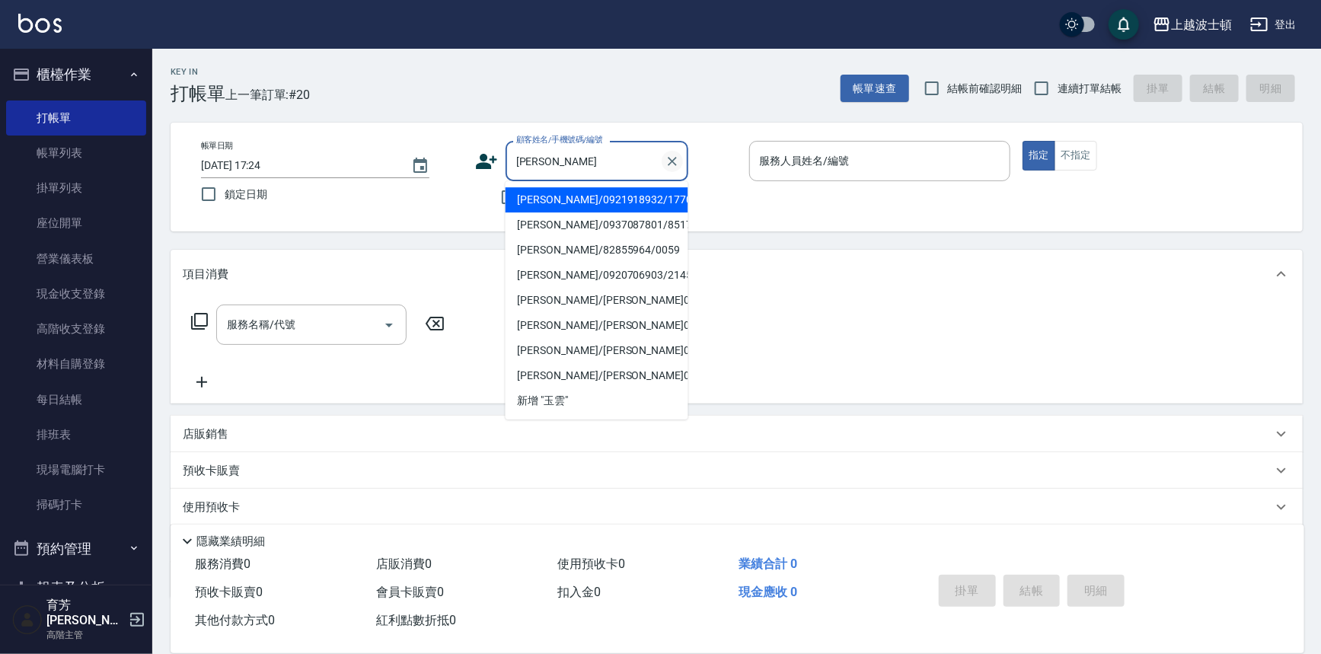
click at [673, 164] on icon "Clear" at bounding box center [672, 161] width 15 height 15
click at [579, 152] on input "顧客姓名/手機號碼/編號" at bounding box center [585, 161] width 146 height 27
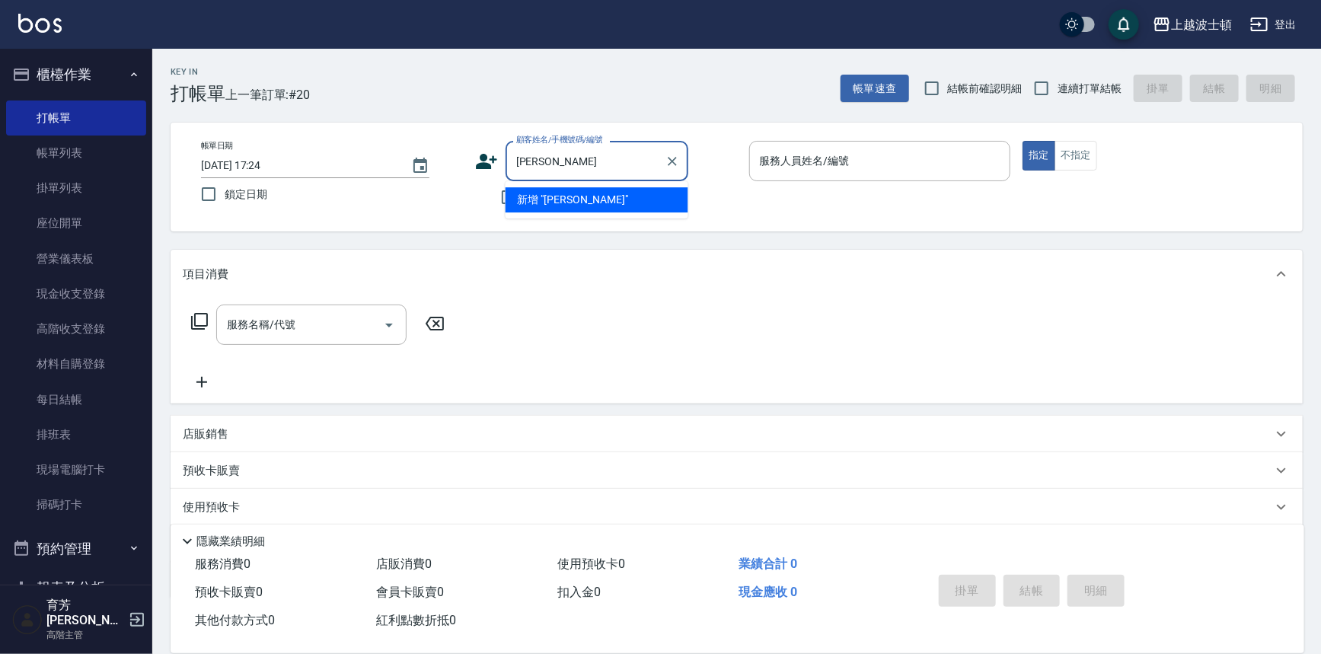
type input "[PERSON_NAME]"
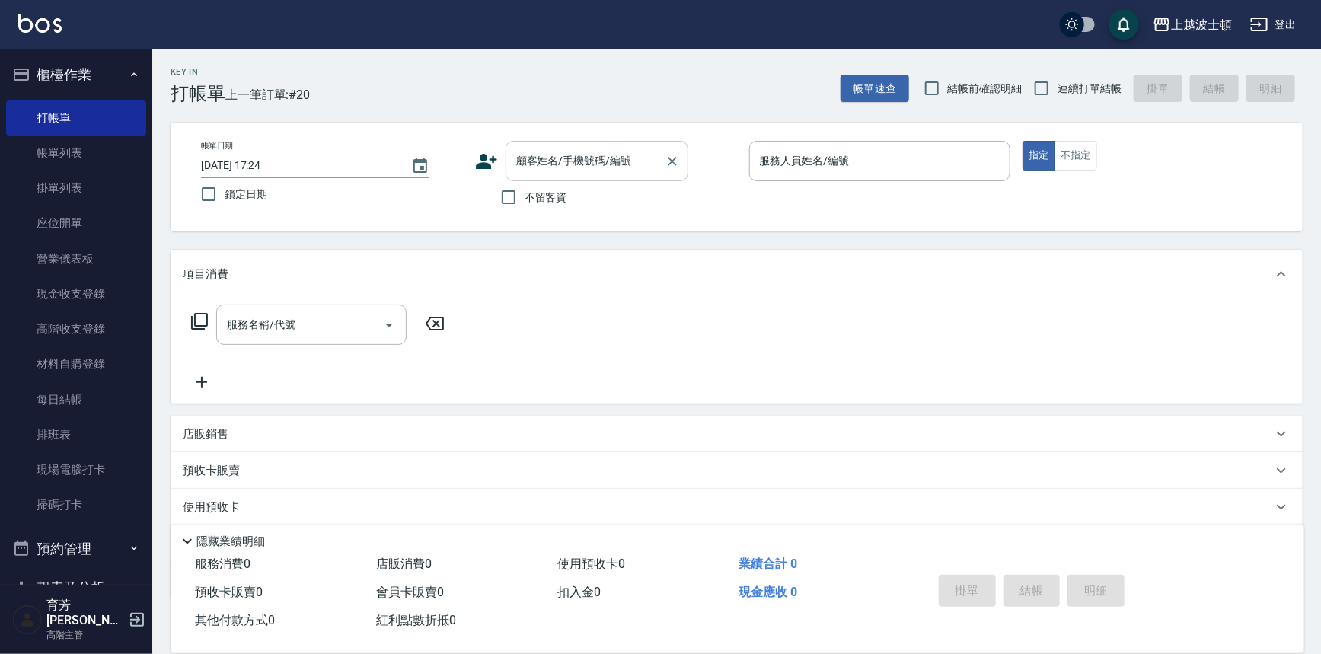
click at [563, 166] on div "顧客姓名/手機號碼/編號 顧客姓名/手機號碼/編號" at bounding box center [596, 161] width 183 height 40
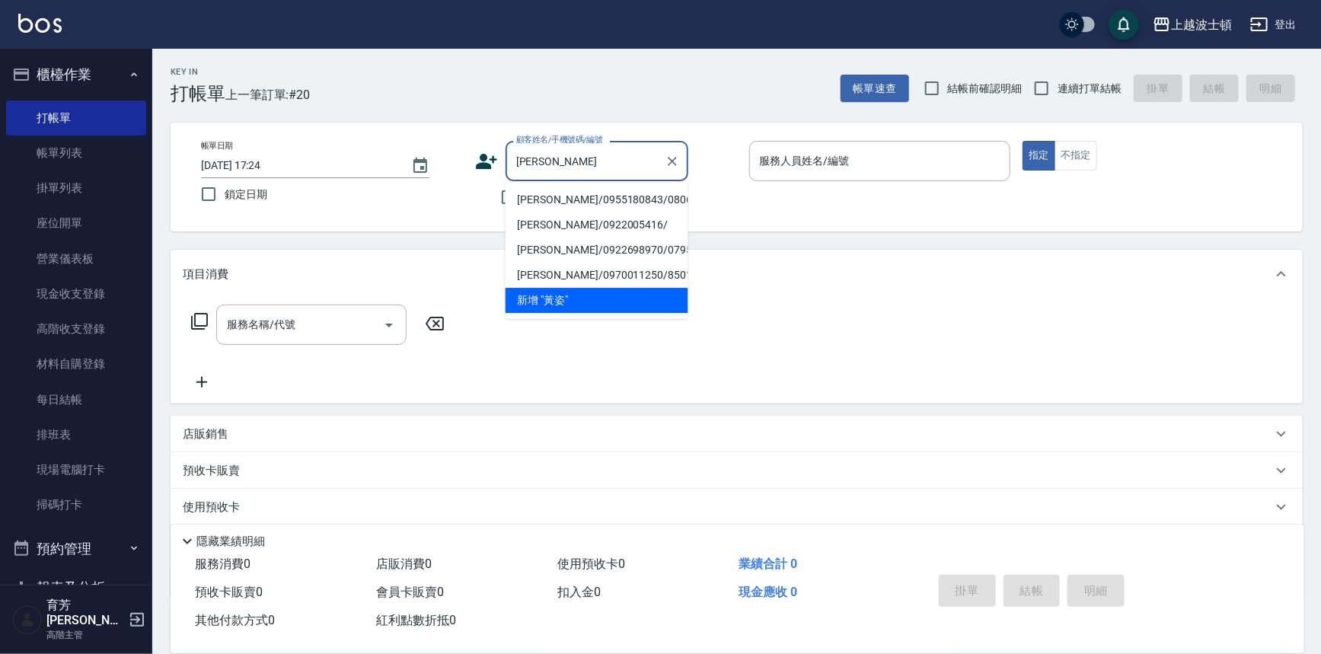
click at [560, 198] on li "[PERSON_NAME]/0955180843/080617" at bounding box center [596, 199] width 183 height 25
type input "[PERSON_NAME]/0955180843/080617"
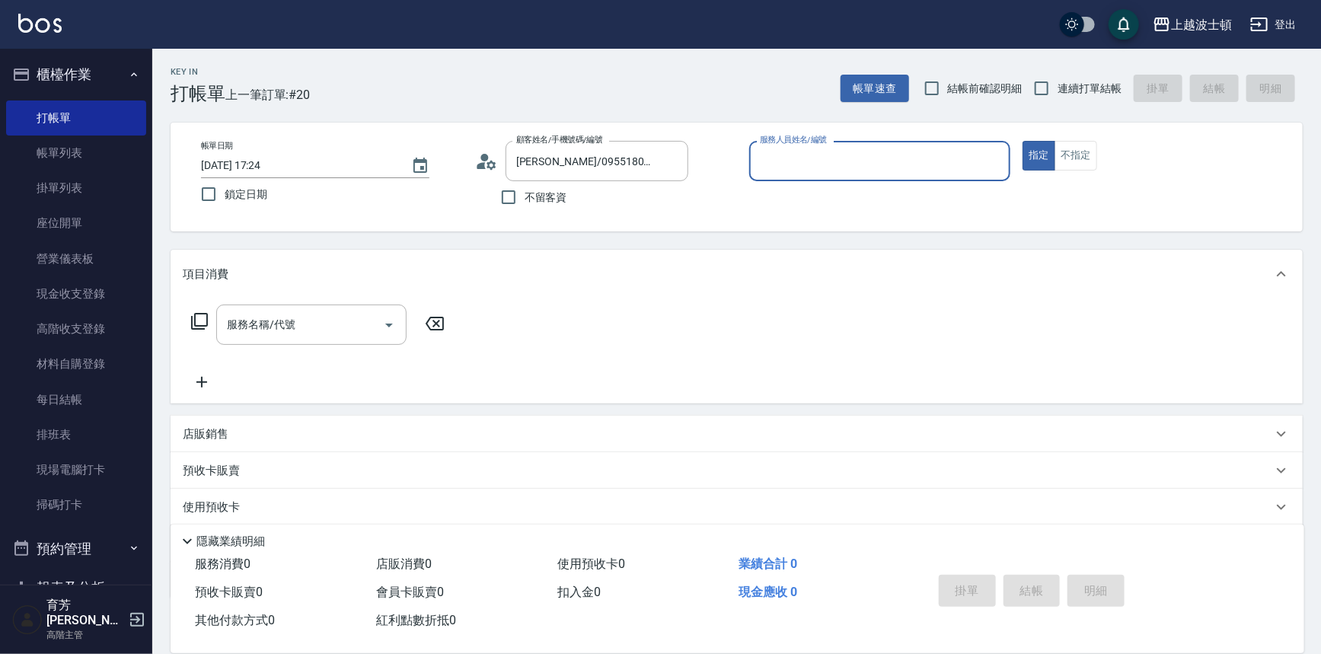
type input "shirey-0"
click at [198, 321] on icon at bounding box center [199, 321] width 18 height 18
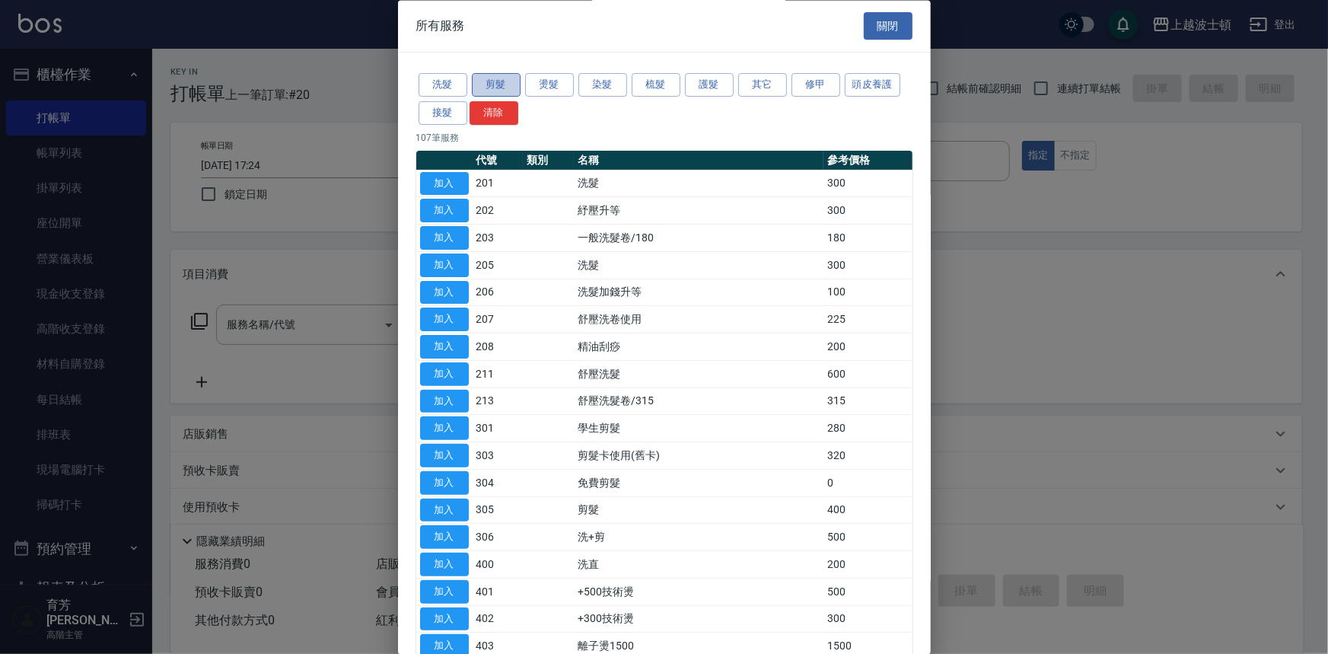
click at [517, 80] on button "剪髮" at bounding box center [496, 86] width 49 height 24
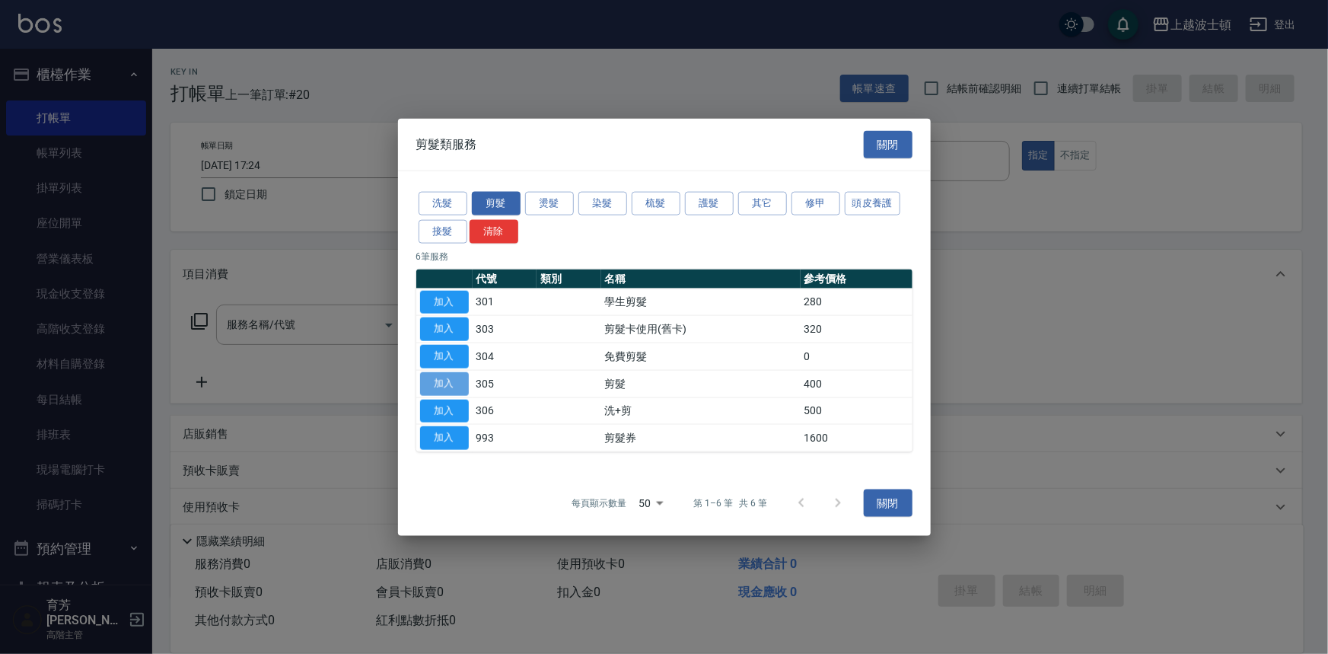
click at [448, 381] on button "加入" at bounding box center [444, 383] width 49 height 24
type input "剪髮(305)"
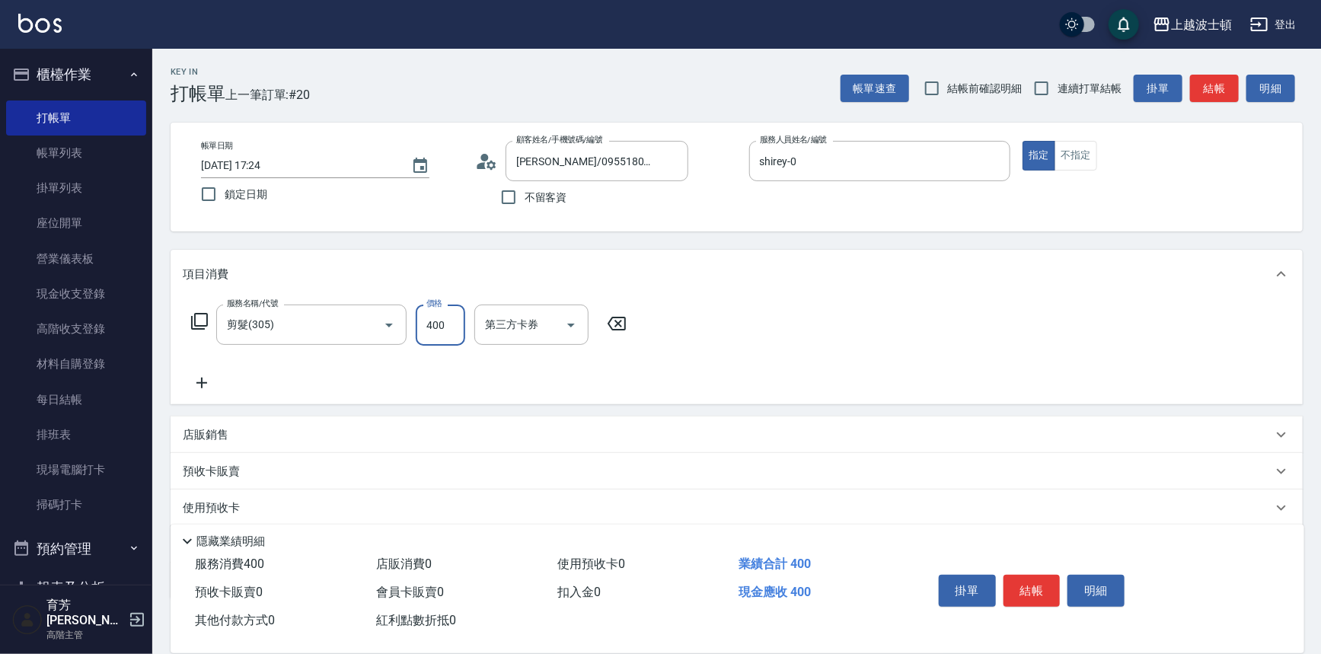
click at [451, 336] on input "400" at bounding box center [440, 325] width 49 height 41
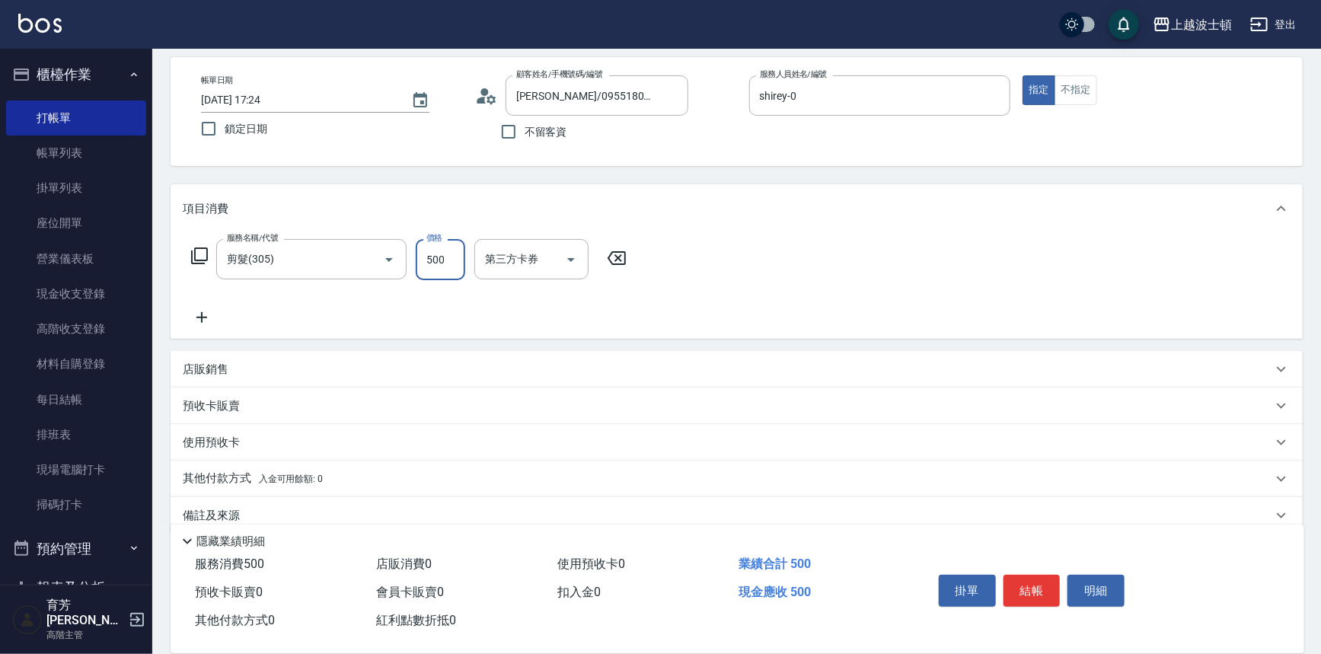
scroll to position [72, 0]
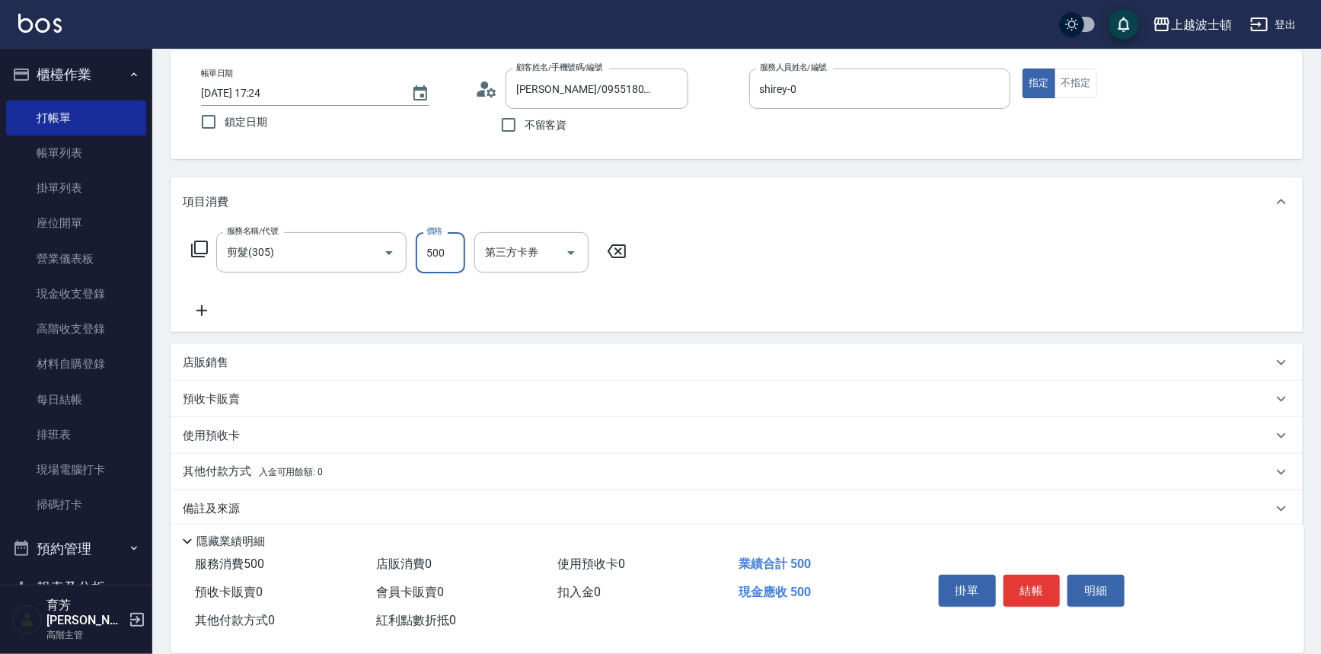
type input "500"
click at [173, 360] on div "店販銷售" at bounding box center [737, 362] width 1132 height 37
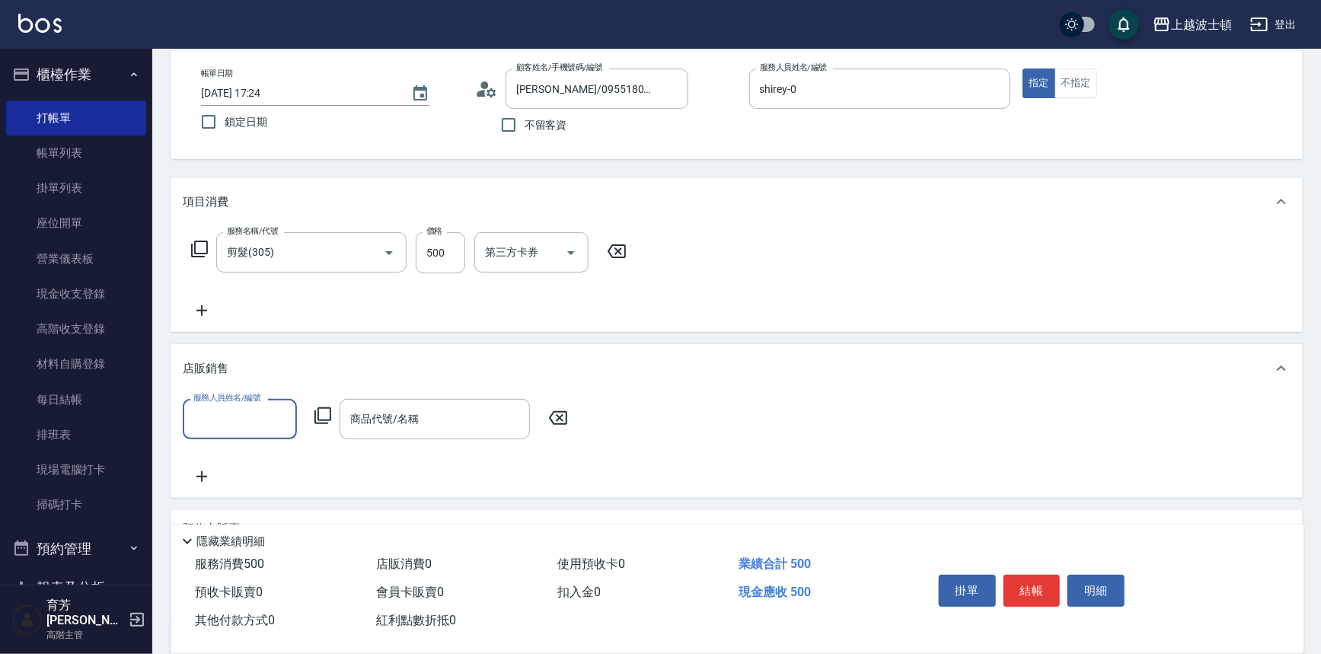
scroll to position [0, 0]
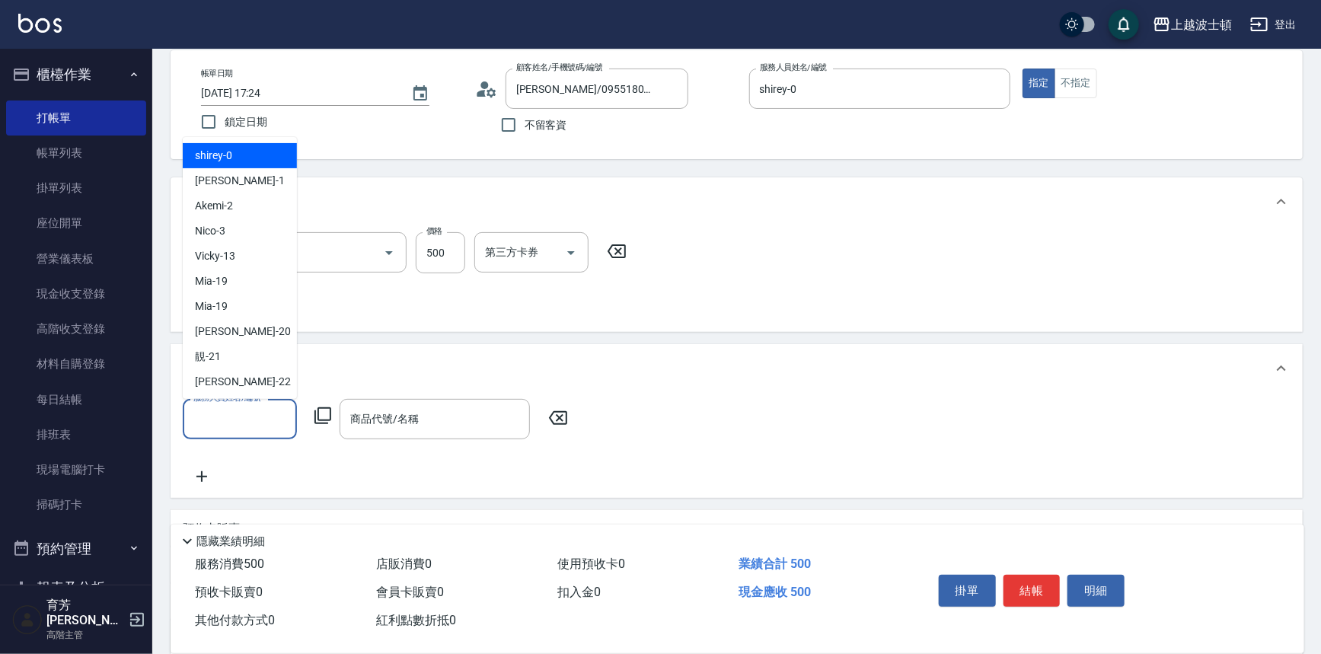
click at [274, 420] on input "服務人員姓名/編號" at bounding box center [240, 419] width 100 height 27
click at [231, 155] on span "shirey -0" at bounding box center [213, 156] width 37 height 16
type input "shirey-0"
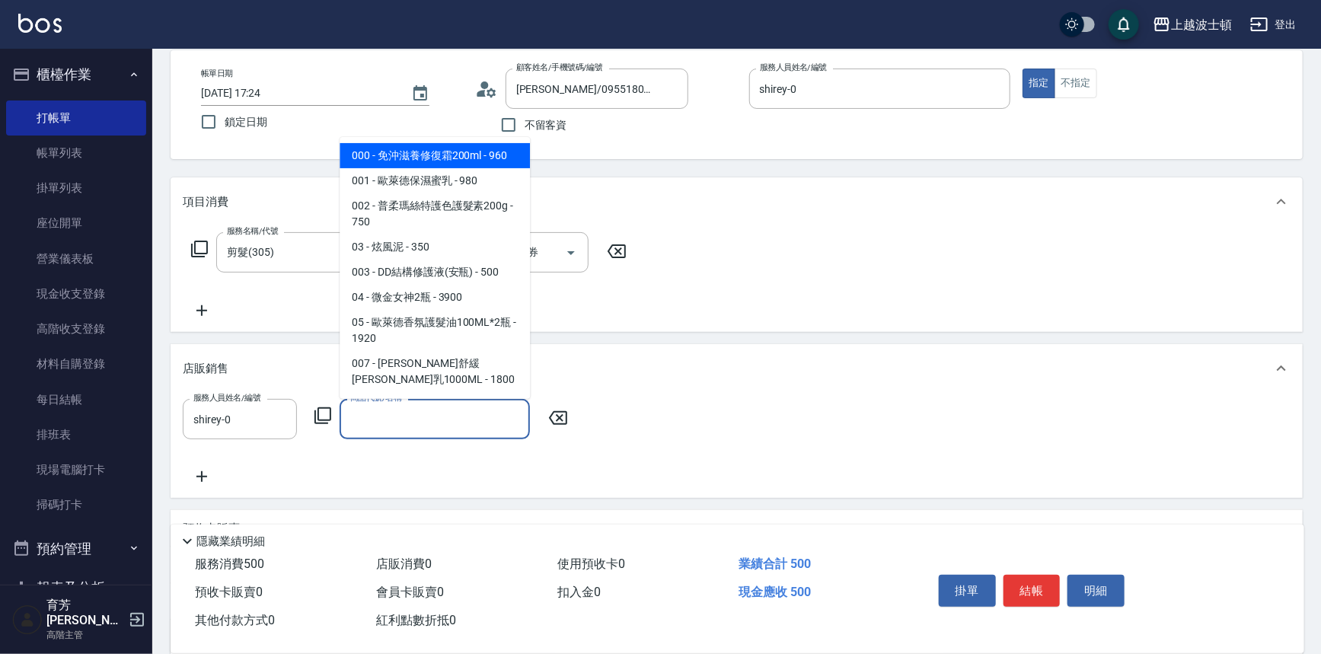
click at [420, 425] on input "商品代號/名稱" at bounding box center [434, 419] width 177 height 27
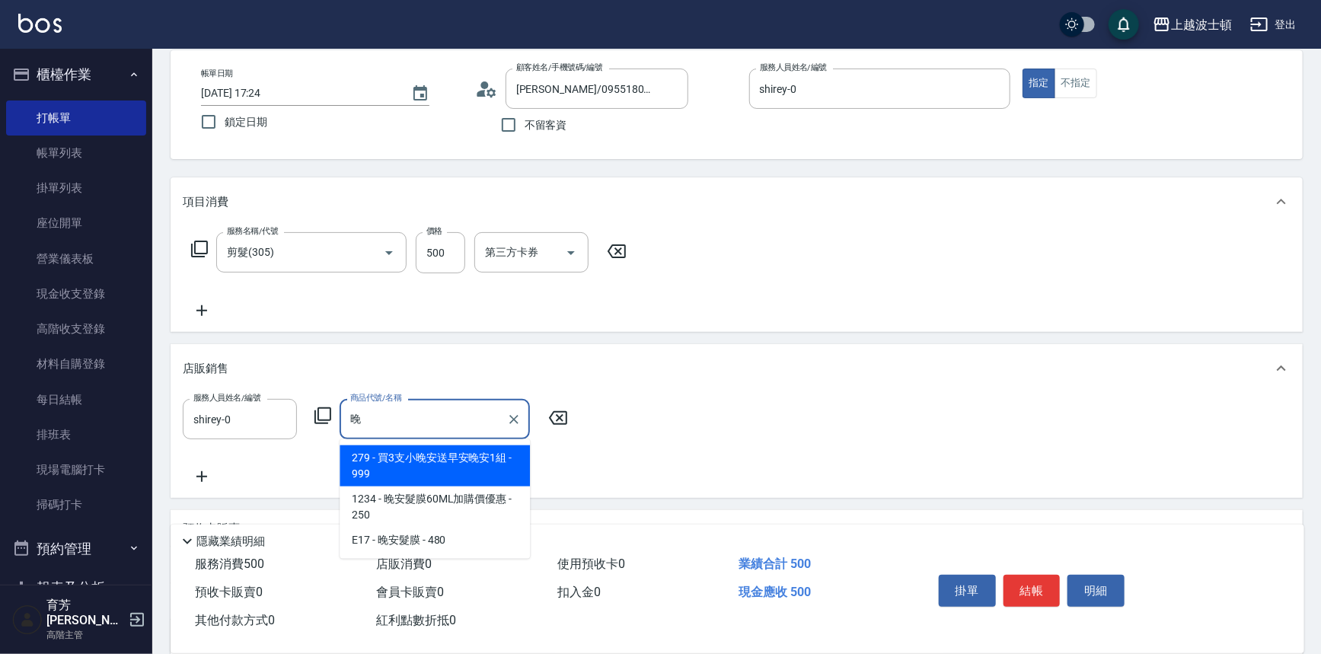
click at [453, 509] on span "1234 - 晚安髮膜60ML加購價優惠 - 250" at bounding box center [435, 506] width 190 height 41
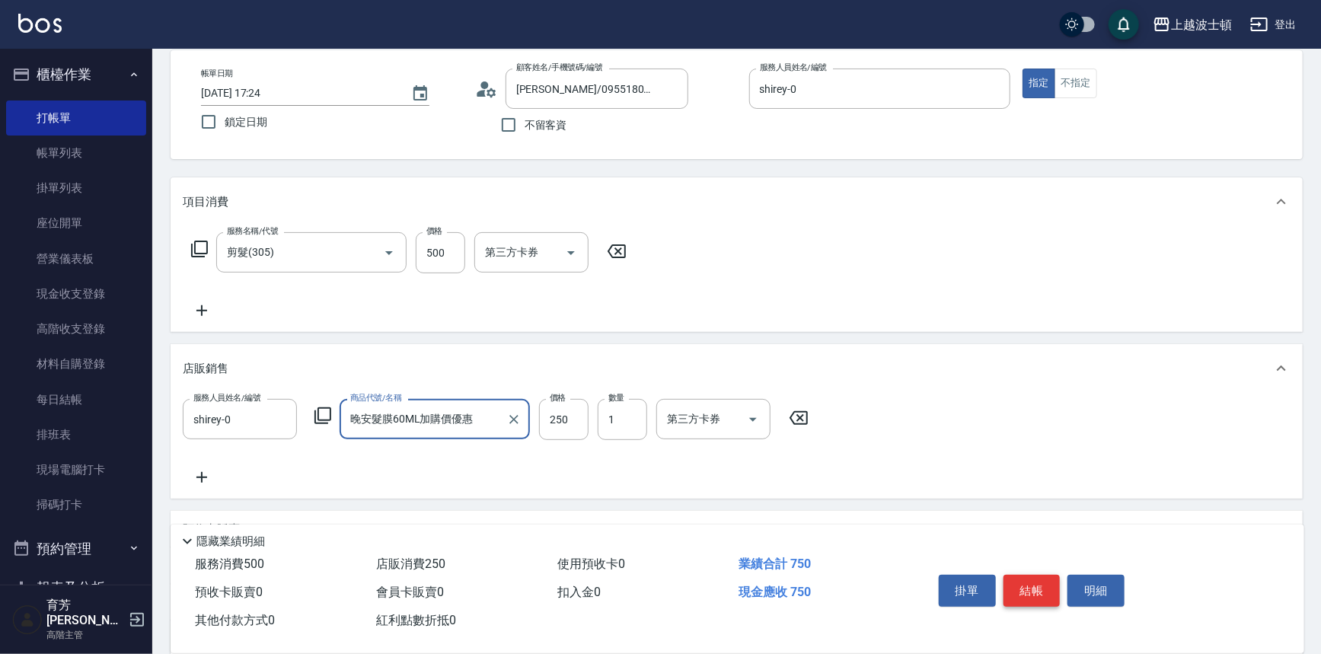
type input "晚安髮膜60ML加購價優惠"
click at [1028, 597] on button "結帳" at bounding box center [1031, 591] width 57 height 32
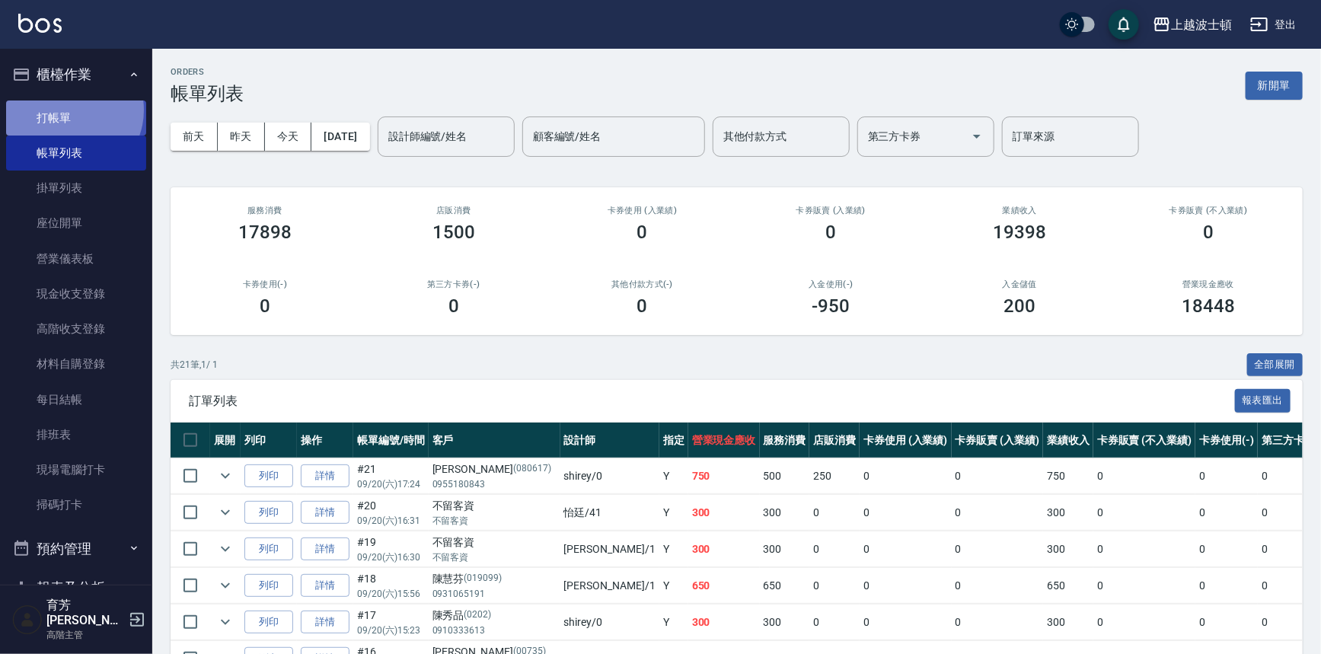
click at [69, 110] on link "打帳單" at bounding box center [76, 117] width 140 height 35
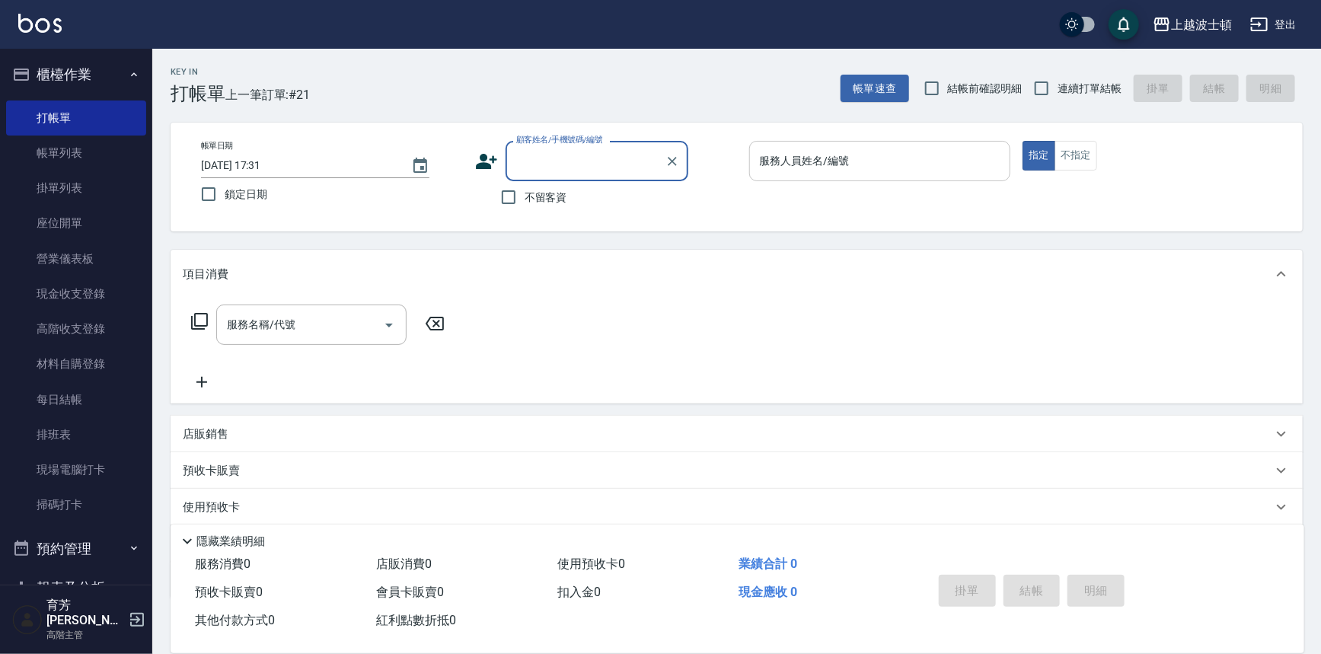
click at [856, 159] on input "服務人員姓名/編號" at bounding box center [880, 161] width 248 height 27
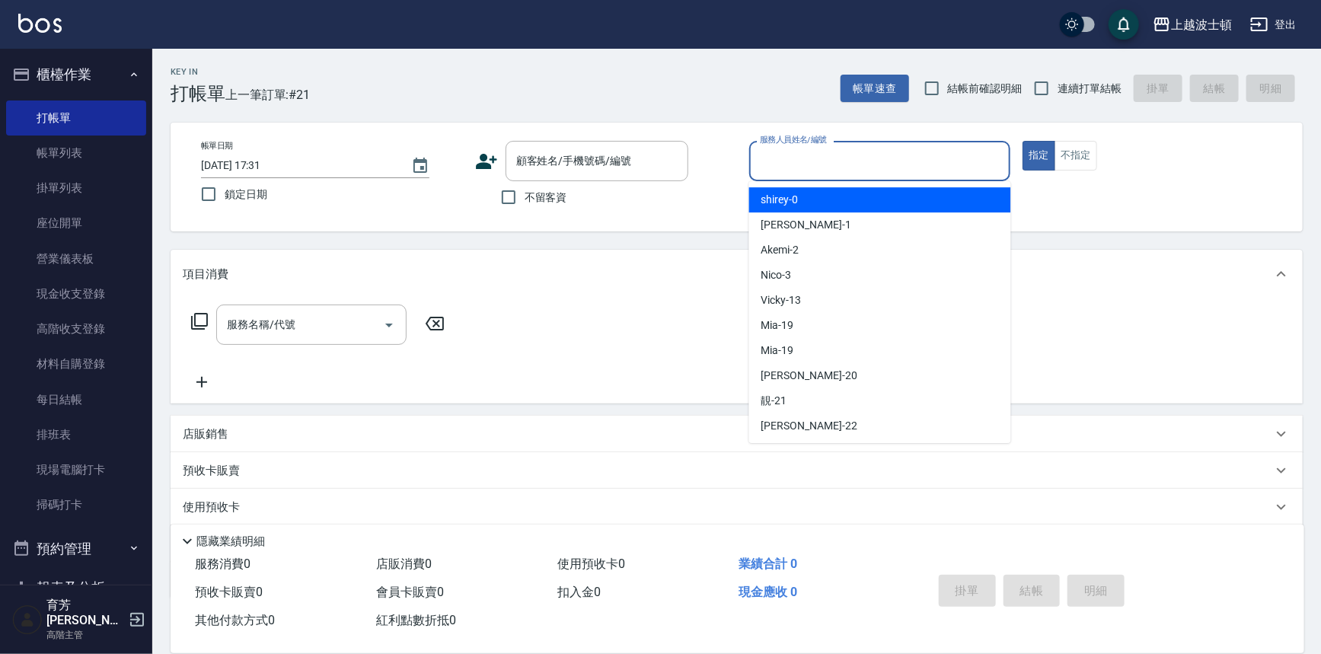
click at [837, 198] on div "shirey -0" at bounding box center [880, 199] width 262 height 25
type input "shirey-0"
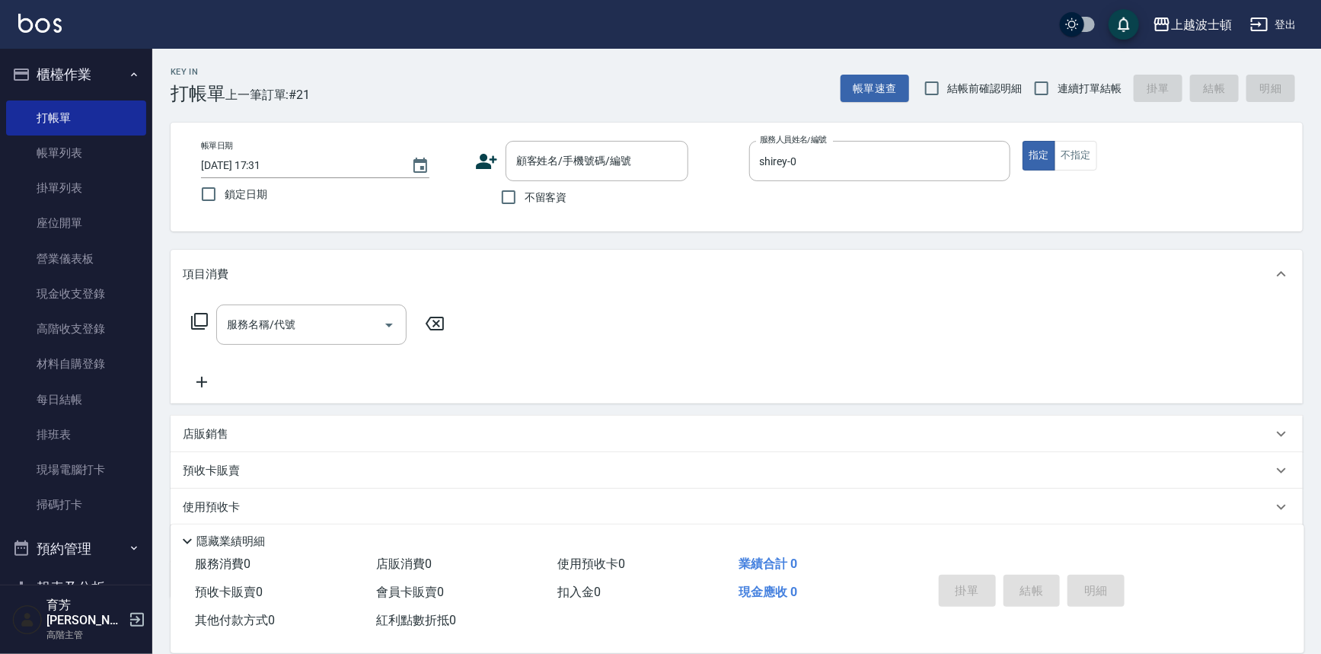
click at [525, 183] on label "不留客資" at bounding box center [530, 197] width 75 height 32
click at [525, 183] on input "不留客資" at bounding box center [509, 197] width 32 height 32
checkbox input "true"
click at [198, 316] on icon at bounding box center [199, 321] width 18 height 18
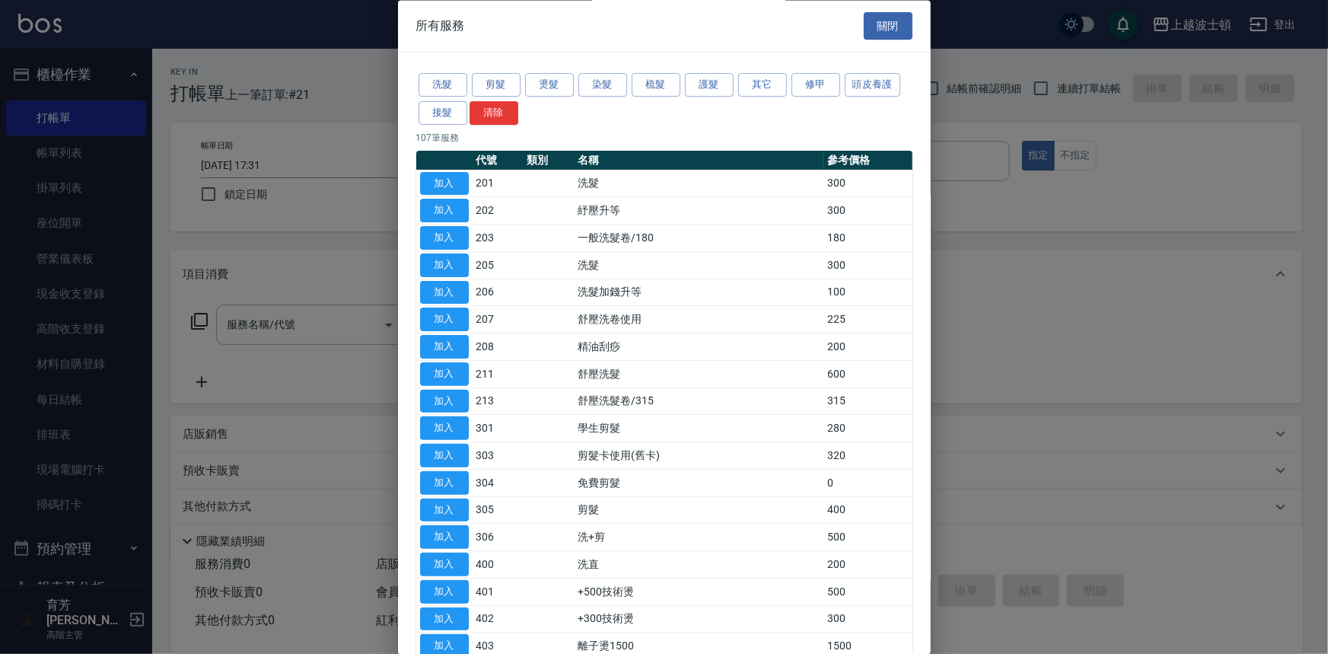
click at [450, 167] on th at bounding box center [444, 161] width 56 height 20
click at [461, 185] on button "加入" at bounding box center [444, 184] width 49 height 24
type input "洗髮(201)"
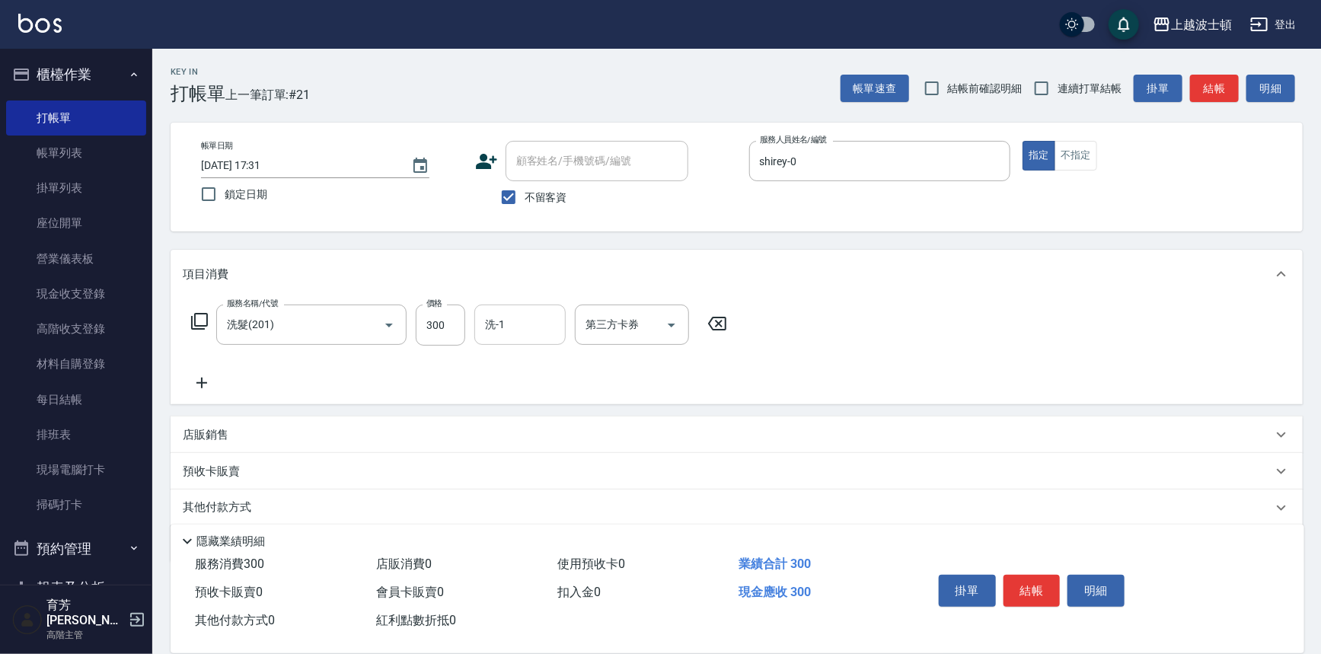
click at [524, 333] on input "洗-1" at bounding box center [520, 324] width 78 height 27
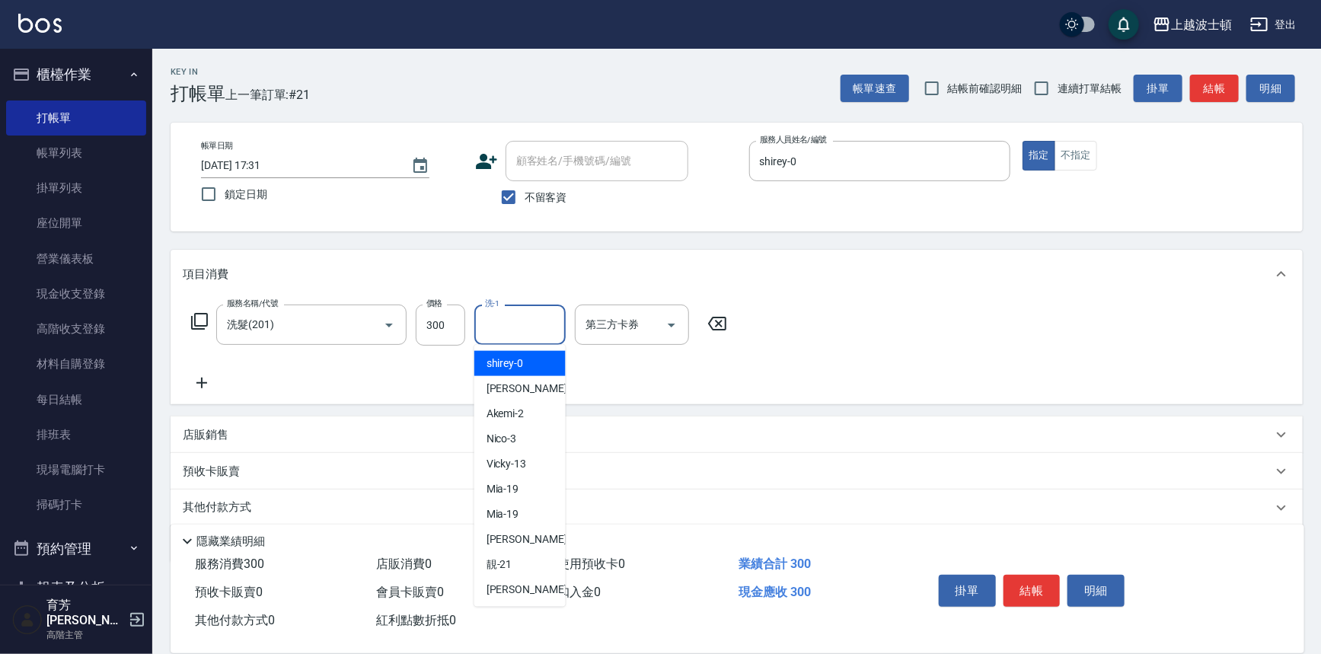
click at [533, 360] on div "shirey -0" at bounding box center [519, 363] width 91 height 25
type input "shirey-0"
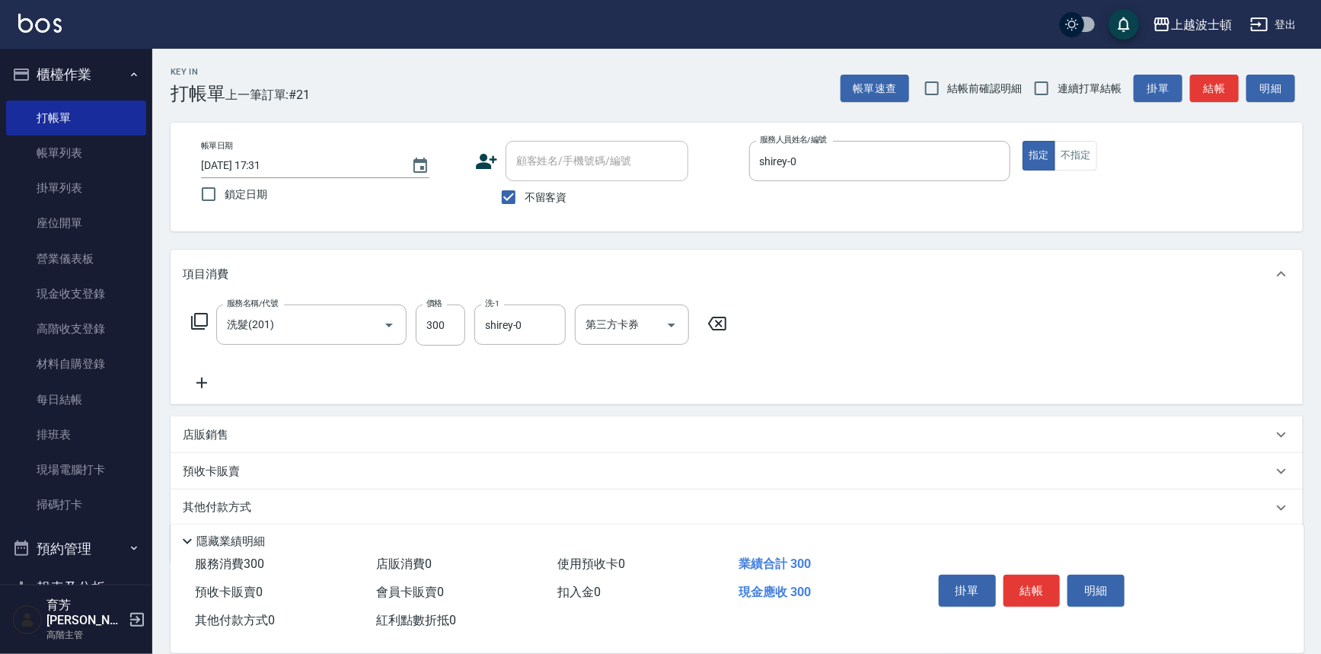
click at [190, 317] on icon at bounding box center [199, 321] width 18 height 18
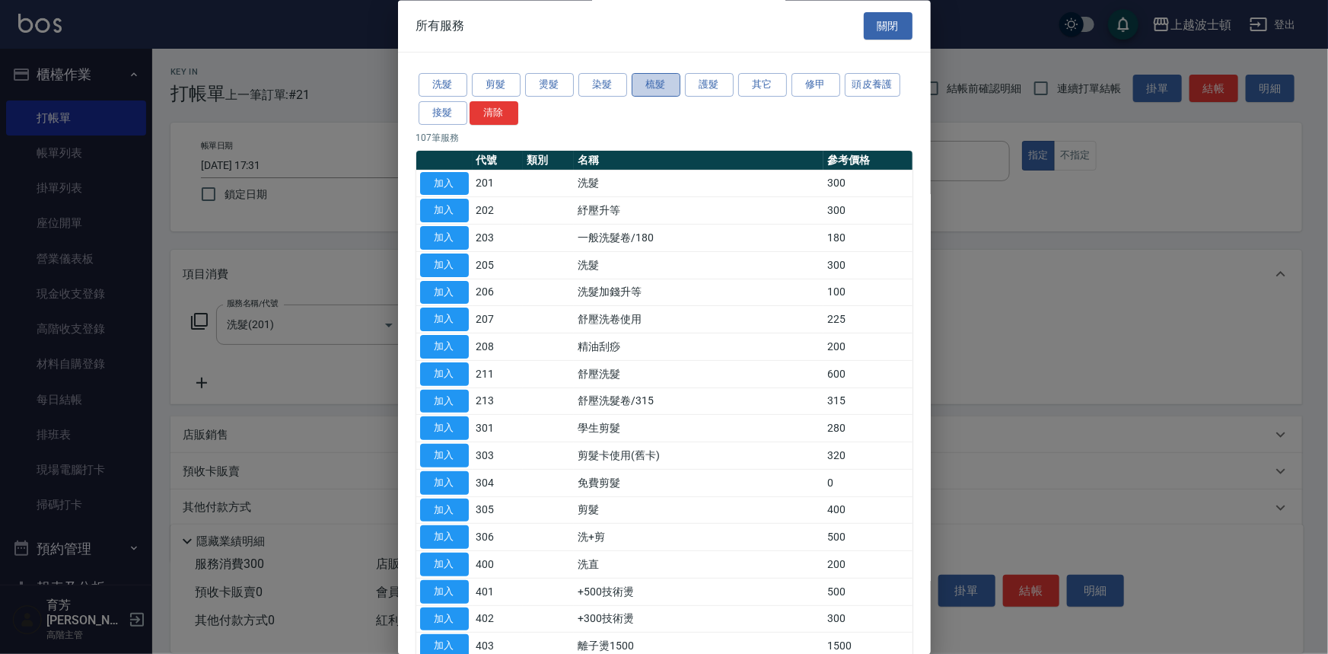
click at [656, 79] on button "梳髮" at bounding box center [656, 86] width 49 height 24
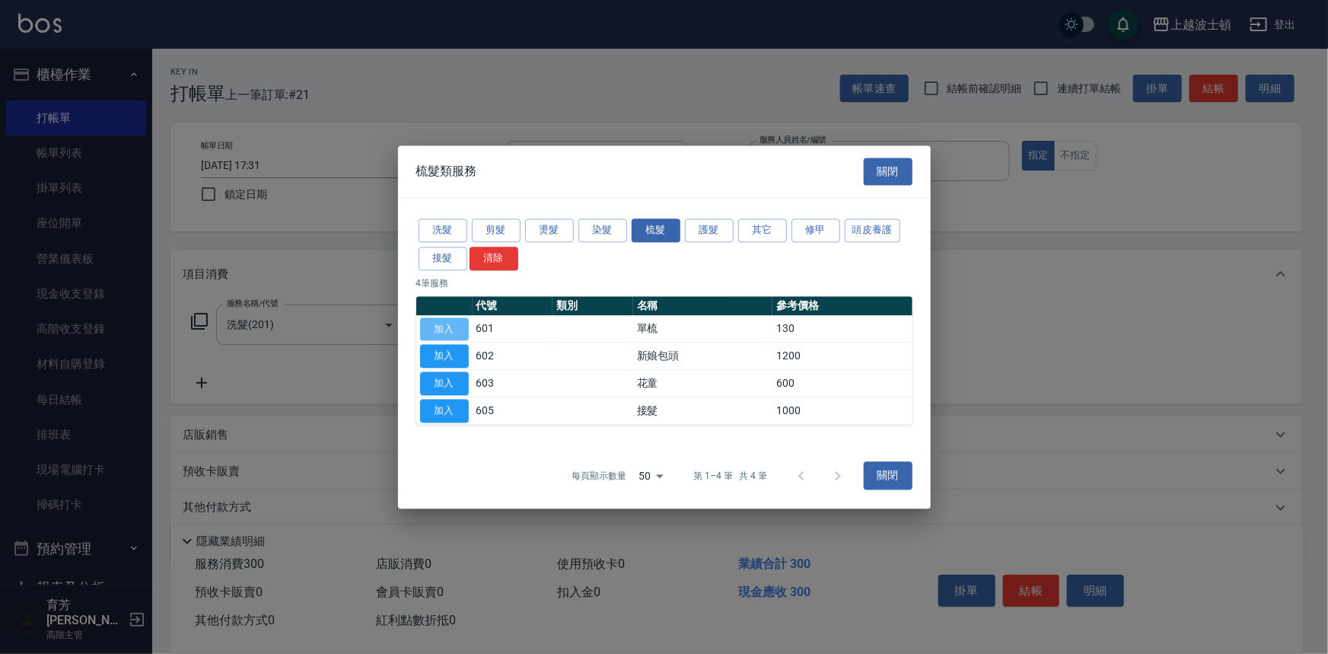
drag, startPoint x: 454, startPoint y: 324, endPoint x: 467, endPoint y: 335, distance: 17.3
click at [455, 324] on button "加入" at bounding box center [444, 329] width 49 height 24
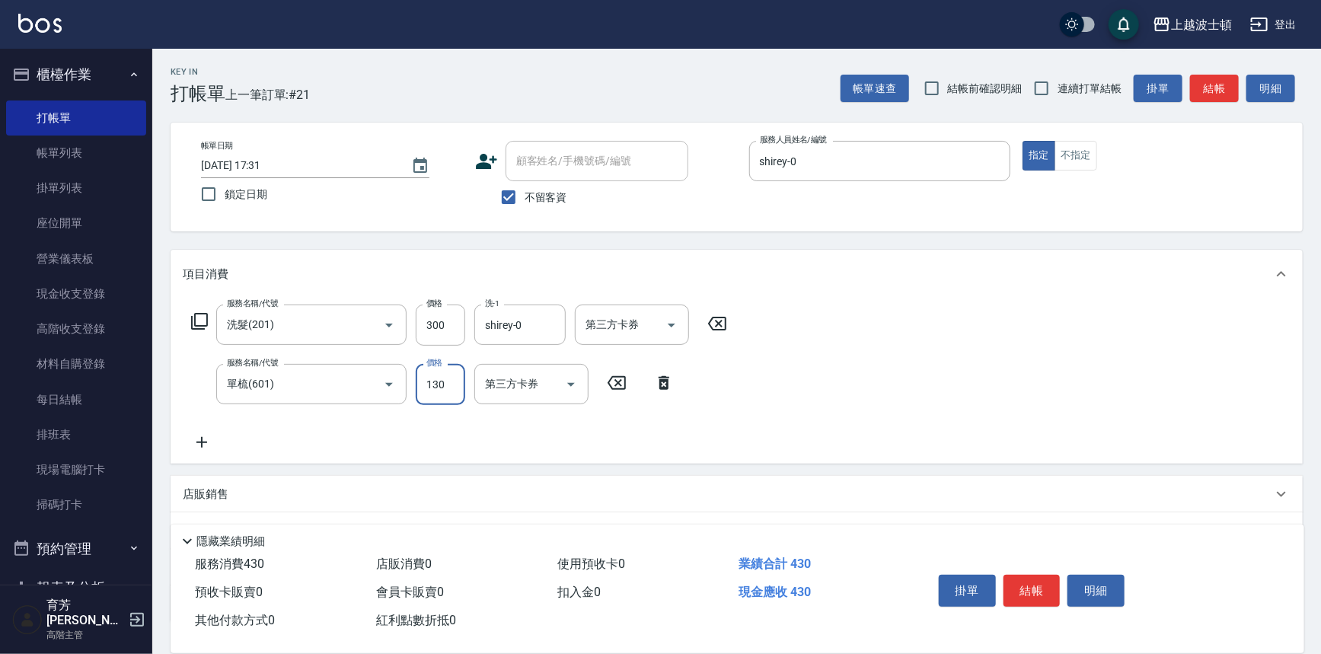
click at [453, 387] on input "130" at bounding box center [440, 384] width 49 height 41
type input "100"
click at [1028, 585] on button "結帳" at bounding box center [1031, 591] width 57 height 32
